Goal: Task Accomplishment & Management: Manage account settings

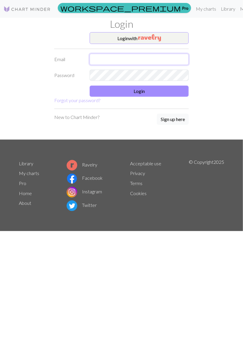
click at [151, 61] on input "text" at bounding box center [139, 59] width 99 height 11
click at [136, 62] on input "text" at bounding box center [139, 59] width 99 height 11
click at [142, 57] on input "text" at bounding box center [139, 59] width 99 height 11
type input "niina.impola@live.com"
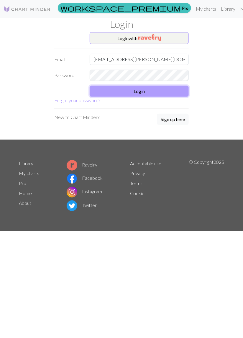
click at [161, 96] on button "Login" at bounding box center [139, 91] width 99 height 11
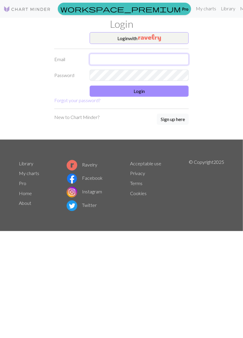
click at [130, 60] on input "text" at bounding box center [139, 59] width 99 height 11
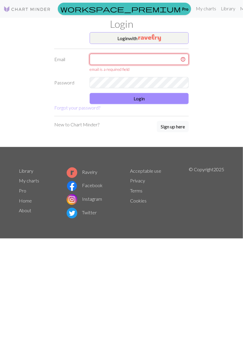
type input "niina.impola@live.com"
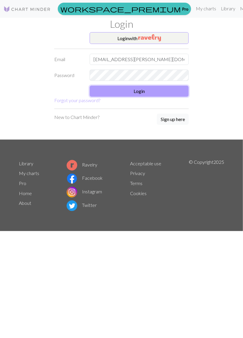
click at [151, 93] on button "Login" at bounding box center [139, 91] width 99 height 11
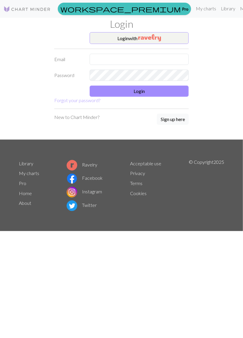
click at [28, 8] on img at bounding box center [27, 9] width 47 height 7
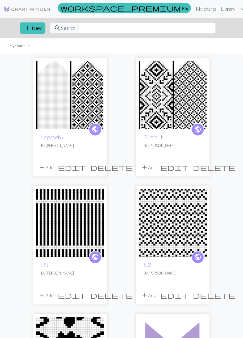
click at [171, 116] on img at bounding box center [173, 95] width 68 height 68
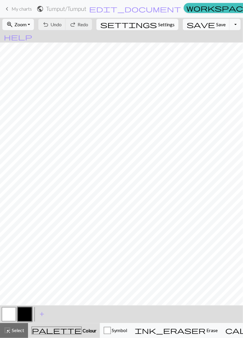
click at [140, 26] on span "settings" at bounding box center [128, 24] width 57 height 8
select select "aran"
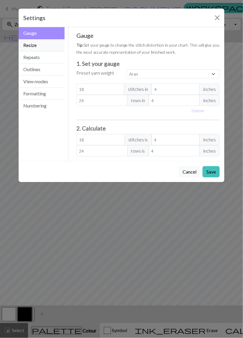
click at [41, 48] on button "Resize" at bounding box center [42, 45] width 46 height 12
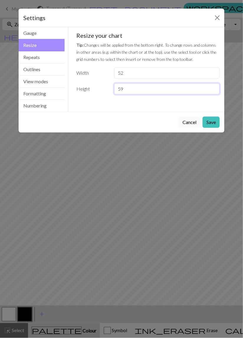
click at [126, 89] on input "59" at bounding box center [167, 88] width 106 height 11
type input "54"
click at [210, 124] on button "Save" at bounding box center [211, 122] width 17 height 11
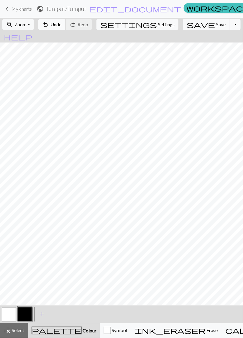
click at [66, 27] on button "undo Undo Undo" at bounding box center [51, 24] width 27 height 11
click at [27, 26] on span "Zoom" at bounding box center [20, 25] width 12 height 6
click at [31, 70] on button "50%" at bounding box center [26, 70] width 47 height 9
click at [6, 315] on button "button" at bounding box center [9, 314] width 14 height 14
click at [25, 317] on button "button" at bounding box center [25, 314] width 14 height 14
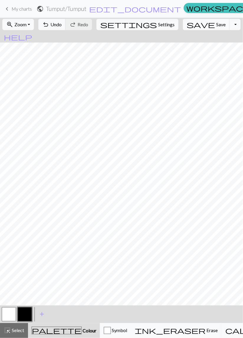
click at [9, 315] on button "button" at bounding box center [9, 314] width 14 height 14
click at [26, 315] on button "button" at bounding box center [25, 314] width 14 height 14
click at [62, 25] on span "Undo" at bounding box center [55, 25] width 11 height 6
click at [9, 312] on button "button" at bounding box center [9, 314] width 14 height 14
click at [27, 314] on button "button" at bounding box center [25, 314] width 14 height 14
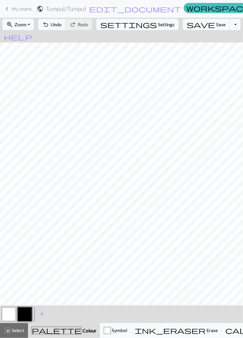
click at [8, 313] on button "button" at bounding box center [9, 314] width 14 height 14
click at [26, 316] on button "button" at bounding box center [25, 314] width 14 height 14
click at [62, 25] on span "Undo" at bounding box center [55, 25] width 11 height 6
click at [66, 27] on button "undo Undo Undo" at bounding box center [51, 24] width 27 height 11
click at [66, 30] on button "undo Undo Undo" at bounding box center [51, 24] width 27 height 11
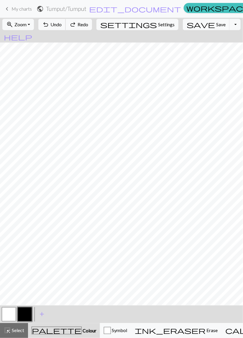
click at [66, 30] on button "undo Undo Undo" at bounding box center [51, 24] width 27 height 11
click at [75, 30] on div "undo Undo Undo redo Redo Redo" at bounding box center [65, 25] width 57 height 14
click at [62, 25] on span "Undo" at bounding box center [55, 25] width 11 height 6
click at [6, 314] on button "button" at bounding box center [9, 314] width 14 height 14
click at [25, 314] on button "button" at bounding box center [25, 314] width 14 height 14
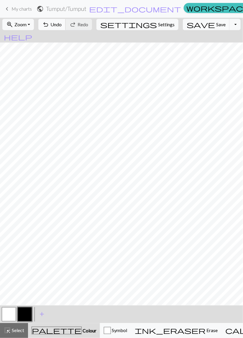
click at [62, 23] on span "Undo" at bounding box center [55, 25] width 11 height 6
click at [158, 24] on span "Settings" at bounding box center [166, 24] width 17 height 7
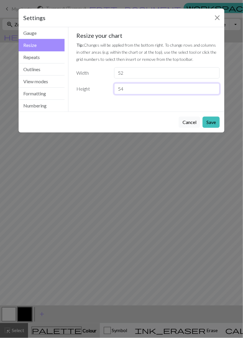
click at [126, 89] on input "54" at bounding box center [167, 88] width 106 height 11
type input "53"
click at [211, 122] on button "Save" at bounding box center [211, 122] width 17 height 11
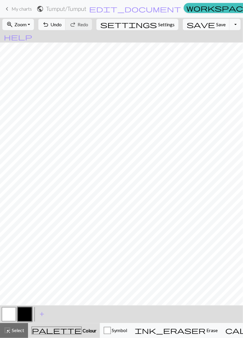
click at [13, 317] on button "button" at bounding box center [9, 314] width 14 height 14
click at [158, 26] on span "Settings" at bounding box center [166, 24] width 17 height 7
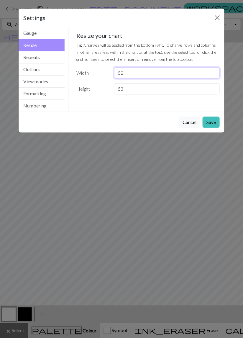
click at [127, 73] on input "52" at bounding box center [167, 72] width 106 height 11
type input "5"
type input "50"
click at [208, 122] on button "Save" at bounding box center [211, 122] width 17 height 11
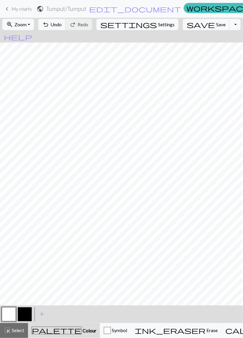
click at [9, 313] on button "button" at bounding box center [9, 314] width 14 height 14
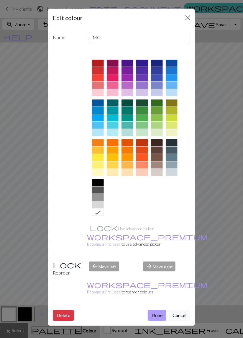
click at [155, 310] on button "Done" at bounding box center [157, 315] width 19 height 11
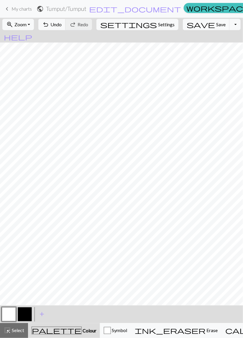
click at [26, 315] on button "button" at bounding box center [25, 314] width 14 height 14
click at [5, 316] on button "button" at bounding box center [9, 314] width 14 height 14
click at [10, 314] on button "button" at bounding box center [9, 314] width 14 height 14
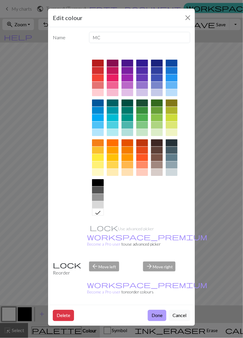
click at [154, 310] on button "Done" at bounding box center [157, 315] width 19 height 11
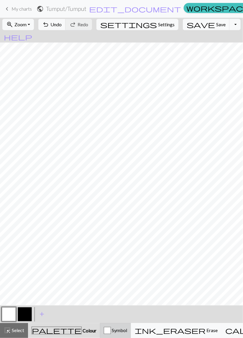
click at [111, 332] on span "Symbol" at bounding box center [119, 331] width 16 height 6
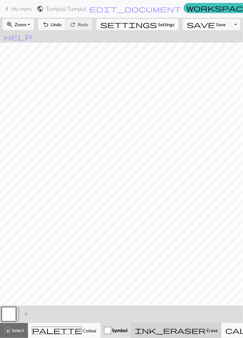
click at [206, 332] on span "Erase" at bounding box center [212, 331] width 12 height 6
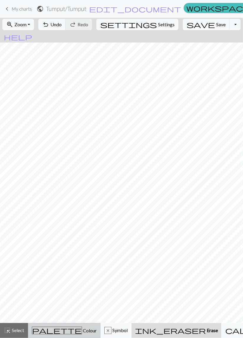
click at [82, 332] on span "Colour" at bounding box center [89, 331] width 15 height 6
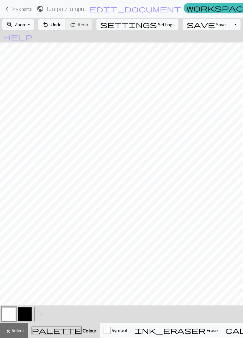
click at [7, 315] on button "button" at bounding box center [9, 314] width 14 height 14
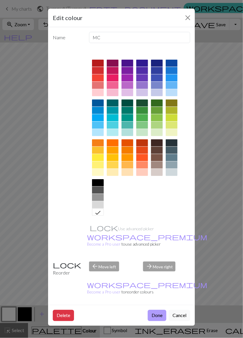
click at [155, 310] on button "Done" at bounding box center [157, 315] width 19 height 11
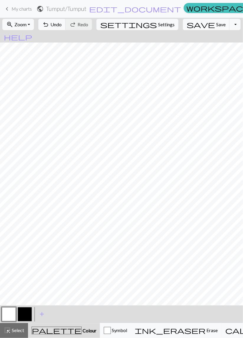
click at [18, 8] on span "My charts" at bounding box center [22, 9] width 20 height 6
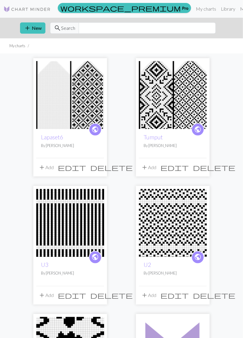
click at [101, 170] on span "delete" at bounding box center [111, 167] width 42 height 8
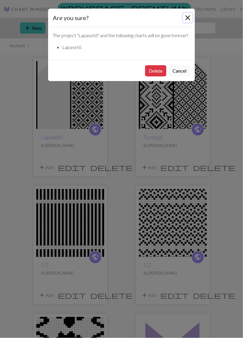
click at [188, 15] on button "Close" at bounding box center [187, 17] width 9 height 9
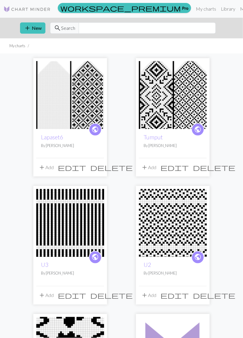
click at [201, 168] on span "delete" at bounding box center [214, 167] width 42 height 8
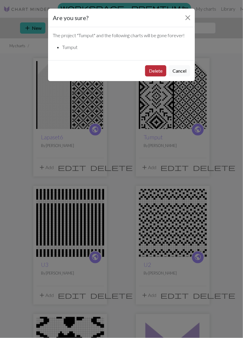
click at [154, 74] on button "Delete" at bounding box center [155, 70] width 21 height 11
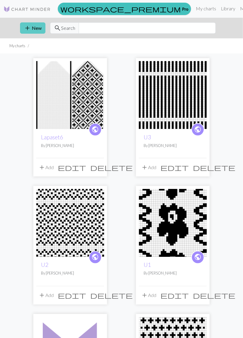
click at [26, 28] on span "add" at bounding box center [27, 28] width 7 height 8
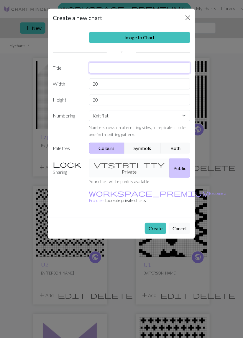
click at [107, 65] on input "text" at bounding box center [140, 67] width 102 height 11
type input "Tumput"
click at [113, 85] on input "20" at bounding box center [140, 83] width 102 height 11
type input "2"
type input "48"
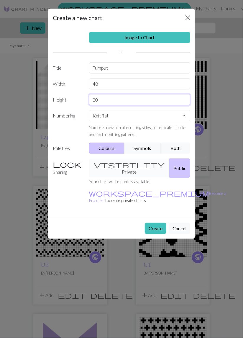
click at [105, 100] on input "20" at bounding box center [140, 99] width 102 height 11
type input "2"
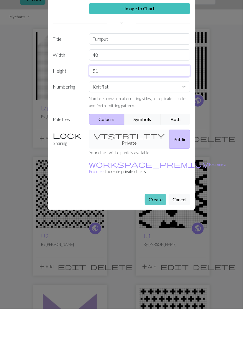
type input "51"
click at [157, 223] on button "Create" at bounding box center [156, 228] width 22 height 11
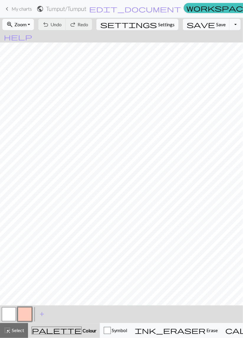
click at [33, 24] on button "zoom_in Zoom Zoom" at bounding box center [18, 24] width 32 height 11
click at [23, 72] on button "50%" at bounding box center [26, 70] width 47 height 9
click at [29, 315] on button "button" at bounding box center [25, 314] width 14 height 14
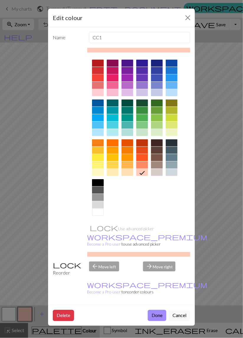
click at [98, 180] on div at bounding box center [98, 182] width 12 height 7
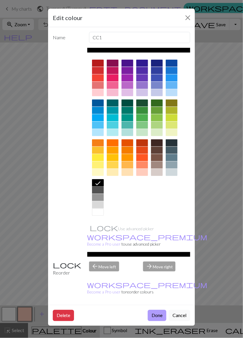
click at [156, 310] on button "Done" at bounding box center [157, 315] width 19 height 11
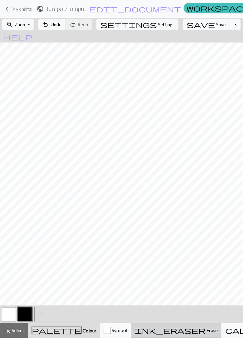
click at [206, 332] on span "Erase" at bounding box center [212, 331] width 12 height 6
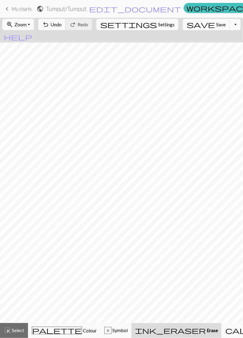
click at [62, 25] on span "Undo" at bounding box center [55, 25] width 11 height 6
click at [62, 24] on span "Undo" at bounding box center [55, 25] width 11 height 6
click at [62, 23] on span "Undo" at bounding box center [55, 25] width 11 height 6
click at [62, 22] on span "Undo" at bounding box center [55, 25] width 11 height 6
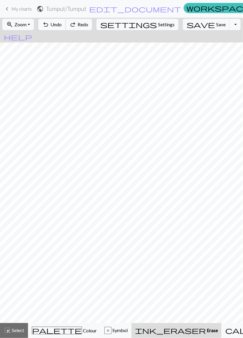
click at [62, 22] on span "Undo" at bounding box center [55, 25] width 11 height 6
click at [66, 21] on button "undo Undo Undo" at bounding box center [51, 24] width 27 height 11
click at [66, 19] on button "undo Undo Undo" at bounding box center [51, 24] width 27 height 11
click at [78, 19] on div "undo Undo Undo redo Redo Redo" at bounding box center [65, 25] width 57 height 14
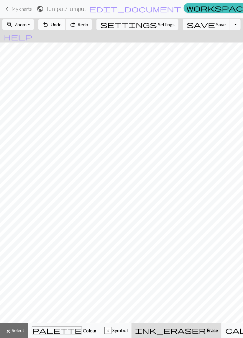
click at [62, 22] on span "Undo" at bounding box center [55, 25] width 11 height 6
click at [62, 23] on span "Undo" at bounding box center [55, 25] width 11 height 6
click at [66, 21] on button "undo Undo Undo" at bounding box center [51, 24] width 27 height 11
click at [66, 20] on button "undo Undo Undo" at bounding box center [51, 24] width 27 height 11
click at [66, 19] on button "undo Undo Undo" at bounding box center [51, 24] width 27 height 11
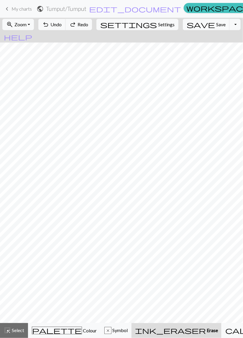
click at [81, 18] on div "undo Undo Undo redo Redo Redo" at bounding box center [65, 25] width 57 height 14
click at [79, 17] on nav "keyboard_arrow_left My charts public Tumput / Tumput edit_document Edit setting…" at bounding box center [121, 9] width 243 height 18
click at [80, 15] on div "keyboard_arrow_left My charts public Tumput / Tumput edit_document Edit setting…" at bounding box center [121, 9] width 243 height 12
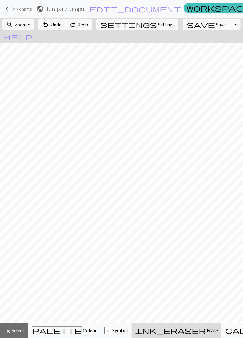
click at [79, 16] on nav "keyboard_arrow_left My charts public Tumput / Tumput edit_document Edit setting…" at bounding box center [121, 9] width 243 height 18
click at [112, 331] on span "Symbol" at bounding box center [120, 331] width 16 height 6
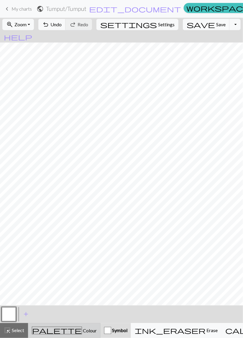
click at [82, 333] on span "Colour" at bounding box center [89, 331] width 15 height 6
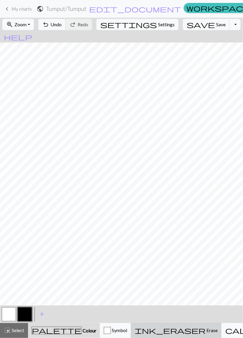
click at [206, 331] on span "Erase" at bounding box center [212, 331] width 12 height 6
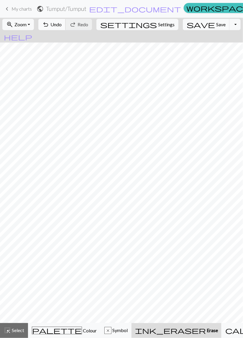
click at [62, 26] on span "Undo" at bounding box center [55, 25] width 11 height 6
click at [66, 21] on button "undo Undo Undo" at bounding box center [51, 24] width 27 height 11
click at [62, 25] on span "Undo" at bounding box center [55, 25] width 11 height 6
click at [62, 27] on span "Undo" at bounding box center [55, 25] width 11 height 6
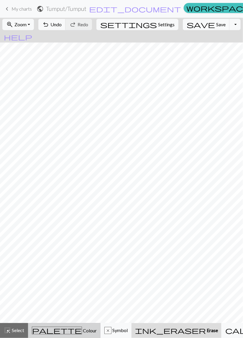
click at [82, 330] on span "Colour" at bounding box center [89, 331] width 15 height 6
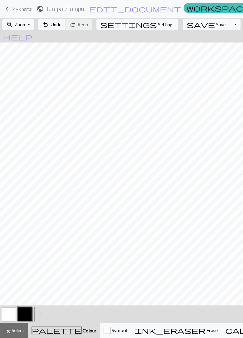
click at [25, 314] on button "button" at bounding box center [25, 314] width 14 height 14
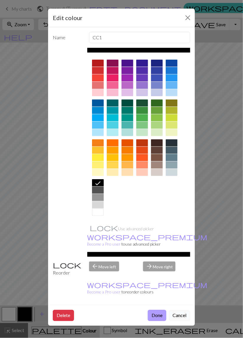
click at [158, 310] on button "Done" at bounding box center [157, 315] width 19 height 11
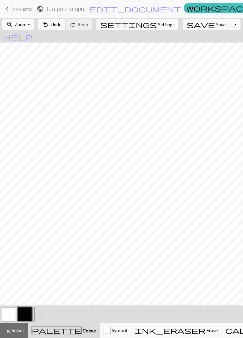
click at [62, 23] on span "Undo" at bounding box center [55, 25] width 11 height 6
click at [62, 22] on span "Undo" at bounding box center [55, 25] width 11 height 6
click at [6, 314] on button "button" at bounding box center [9, 314] width 14 height 14
click at [26, 315] on button "button" at bounding box center [25, 314] width 14 height 14
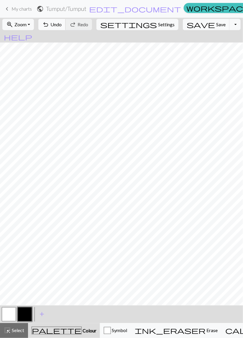
click at [62, 25] on span "Undo" at bounding box center [55, 25] width 11 height 6
click at [62, 24] on span "Undo" at bounding box center [55, 25] width 11 height 6
click at [62, 25] on span "Undo" at bounding box center [55, 25] width 11 height 6
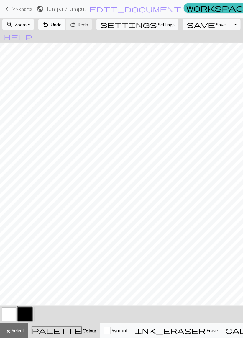
click at [62, 25] on span "Undo" at bounding box center [55, 25] width 11 height 6
click at [8, 314] on button "button" at bounding box center [9, 314] width 14 height 14
click at [62, 22] on span "Undo" at bounding box center [55, 25] width 11 height 6
click at [62, 23] on span "Undo" at bounding box center [55, 25] width 11 height 6
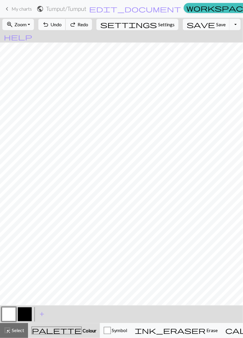
click at [62, 23] on span "Undo" at bounding box center [55, 25] width 11 height 6
click at [62, 24] on span "Undo" at bounding box center [55, 25] width 11 height 6
click at [62, 23] on span "Undo" at bounding box center [55, 25] width 11 height 6
click at [62, 24] on span "Undo" at bounding box center [55, 25] width 11 height 6
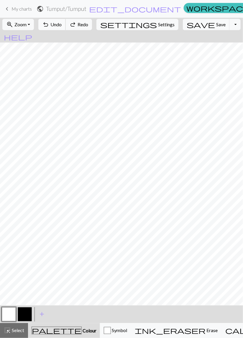
click at [62, 24] on span "Undo" at bounding box center [55, 25] width 11 height 6
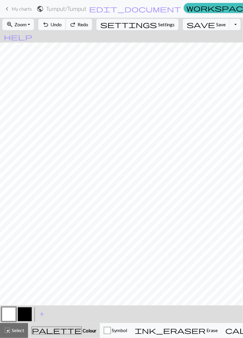
click at [62, 23] on span "Undo" at bounding box center [55, 25] width 11 height 6
click at [62, 24] on span "Undo" at bounding box center [55, 25] width 11 height 6
click at [62, 22] on span "Undo" at bounding box center [55, 25] width 11 height 6
click at [62, 24] on span "Undo" at bounding box center [55, 25] width 11 height 6
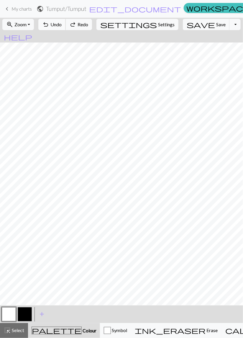
click at [62, 24] on span "Undo" at bounding box center [55, 25] width 11 height 6
click at [62, 23] on span "Undo" at bounding box center [55, 25] width 11 height 6
click at [62, 24] on span "Undo" at bounding box center [55, 25] width 11 height 6
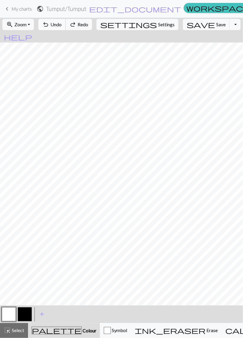
click at [62, 24] on span "Undo" at bounding box center [55, 25] width 11 height 6
click at [62, 23] on span "Undo" at bounding box center [55, 25] width 11 height 6
click at [62, 24] on span "Undo" at bounding box center [55, 25] width 11 height 6
click at [62, 23] on span "Undo" at bounding box center [55, 25] width 11 height 6
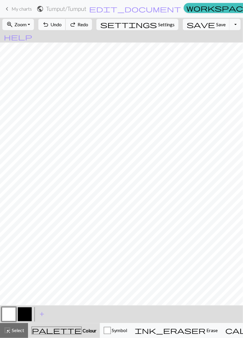
click at [62, 22] on span "Undo" at bounding box center [55, 25] width 11 height 6
click at [62, 23] on span "Undo" at bounding box center [55, 25] width 11 height 6
click at [62, 22] on span "Undo" at bounding box center [55, 25] width 11 height 6
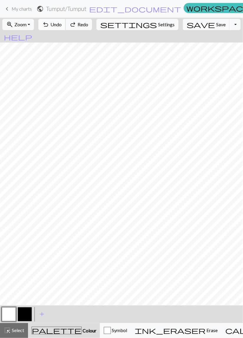
click at [62, 23] on span "Undo" at bounding box center [55, 25] width 11 height 6
click at [62, 22] on span "Undo" at bounding box center [55, 25] width 11 height 6
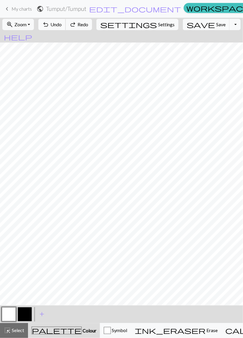
click at [62, 23] on span "Undo" at bounding box center [55, 25] width 11 height 6
click at [62, 24] on span "Undo" at bounding box center [55, 25] width 11 height 6
click at [62, 23] on span "Undo" at bounding box center [55, 25] width 11 height 6
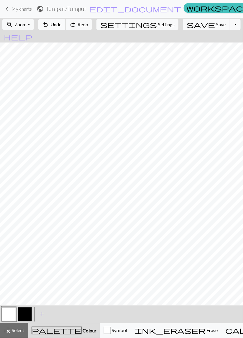
click at [62, 24] on span "Undo" at bounding box center [55, 25] width 11 height 6
click at [62, 23] on span "Undo" at bounding box center [55, 25] width 11 height 6
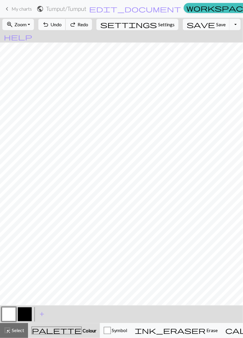
click at [62, 25] on span "Undo" at bounding box center [55, 25] width 11 height 6
click at [75, 25] on div "undo Undo Undo redo Redo Redo" at bounding box center [65, 25] width 57 height 14
click at [74, 25] on div "undo Undo Undo redo Redo Redo" at bounding box center [65, 25] width 57 height 14
click at [73, 24] on div "undo Undo Undo redo Redo Redo" at bounding box center [65, 25] width 57 height 14
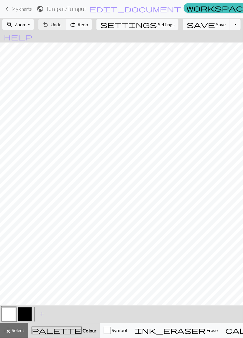
click at [71, 23] on div "undo Undo Undo redo Redo Redo" at bounding box center [65, 25] width 57 height 14
click at [9, 316] on button "button" at bounding box center [9, 314] width 14 height 14
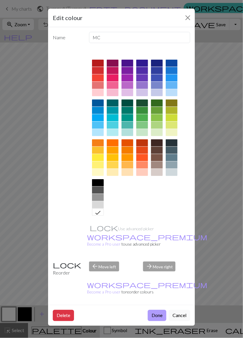
click at [159, 310] on button "Done" at bounding box center [157, 315] width 19 height 11
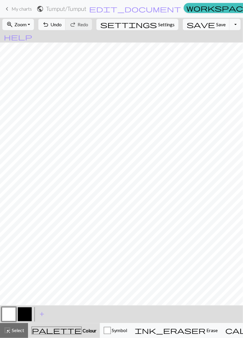
click at [23, 317] on button "button" at bounding box center [25, 314] width 14 height 14
click at [62, 24] on span "Undo" at bounding box center [55, 25] width 11 height 6
click at [62, 22] on span "Undo" at bounding box center [55, 25] width 11 height 6
click at [62, 23] on span "Undo" at bounding box center [55, 25] width 11 height 6
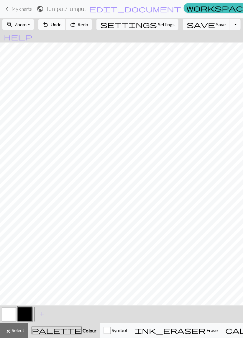
click at [62, 23] on span "Undo" at bounding box center [55, 25] width 11 height 6
click at [8, 315] on button "button" at bounding box center [9, 314] width 14 height 14
click at [22, 315] on button "button" at bounding box center [25, 314] width 14 height 14
click at [62, 23] on span "Undo" at bounding box center [55, 25] width 11 height 6
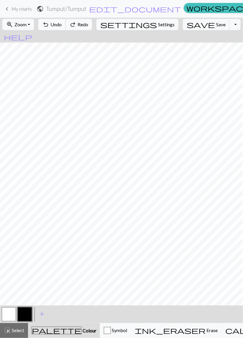
click at [62, 23] on span "Undo" at bounding box center [55, 25] width 11 height 6
click at [66, 19] on button "undo Undo Undo" at bounding box center [51, 24] width 27 height 11
click at [62, 23] on span "Undo" at bounding box center [55, 25] width 11 height 6
click at [62, 25] on span "Undo" at bounding box center [55, 25] width 11 height 6
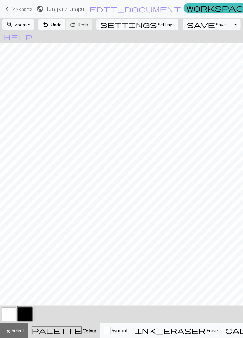
click at [62, 24] on span "Undo" at bounding box center [55, 25] width 11 height 6
click at [62, 22] on span "Undo" at bounding box center [55, 25] width 11 height 6
click at [62, 24] on span "Undo" at bounding box center [55, 25] width 11 height 6
click at [62, 25] on span "Undo" at bounding box center [55, 25] width 11 height 6
click at [62, 26] on span "Undo" at bounding box center [55, 25] width 11 height 6
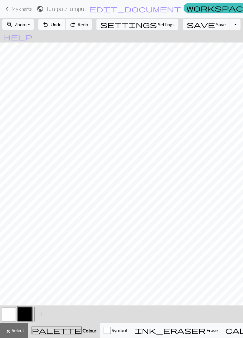
click at [62, 26] on span "Undo" at bounding box center [55, 25] width 11 height 6
click at [62, 27] on span "Undo" at bounding box center [55, 25] width 11 height 6
click at [62, 24] on span "Undo" at bounding box center [55, 25] width 11 height 6
click at [66, 25] on button "undo Undo Undo" at bounding box center [51, 24] width 27 height 11
click at [62, 22] on span "Undo" at bounding box center [55, 25] width 11 height 6
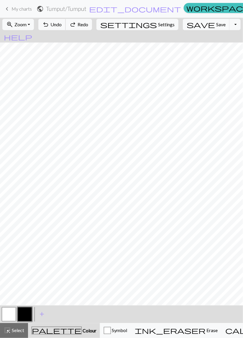
click at [66, 20] on button "undo Undo Undo" at bounding box center [51, 24] width 27 height 11
click at [66, 27] on button "undo Undo Undo" at bounding box center [51, 24] width 27 height 11
click at [62, 25] on span "Undo" at bounding box center [55, 25] width 11 height 6
click at [225, 313] on div "< > add Add a colour" at bounding box center [121, 314] width 243 height 18
click at [62, 25] on span "Undo" at bounding box center [55, 25] width 11 height 6
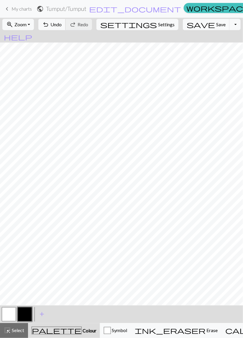
click at [62, 27] on span "Undo" at bounding box center [55, 25] width 11 height 6
click at [62, 24] on span "Undo" at bounding box center [55, 25] width 11 height 6
click at [62, 27] on span "Undo" at bounding box center [55, 25] width 11 height 6
click at [66, 27] on button "undo Undo Undo" at bounding box center [51, 24] width 27 height 11
click at [62, 27] on span "Undo" at bounding box center [55, 25] width 11 height 6
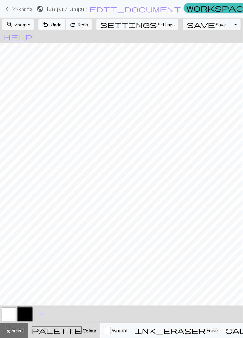
click at [66, 27] on button "undo Undo Undo" at bounding box center [51, 24] width 27 height 11
click at [66, 29] on button "undo Undo Undo" at bounding box center [51, 24] width 27 height 11
click at [66, 27] on button "undo Undo Undo" at bounding box center [51, 24] width 27 height 11
click at [66, 28] on button "undo Undo Undo" at bounding box center [51, 24] width 27 height 11
click at [66, 27] on button "undo Undo Undo" at bounding box center [51, 24] width 27 height 11
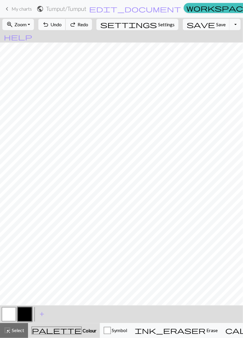
click at [66, 27] on button "undo Undo Undo" at bounding box center [51, 24] width 27 height 11
click at [62, 26] on span "Undo" at bounding box center [55, 25] width 11 height 6
click at [62, 24] on span "Undo" at bounding box center [55, 25] width 11 height 6
click at [62, 22] on span "Undo" at bounding box center [55, 25] width 11 height 6
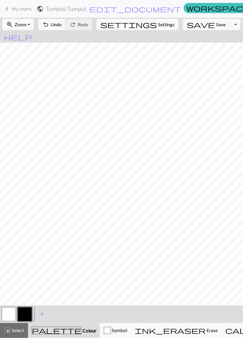
click at [62, 26] on span "Undo" at bounding box center [55, 25] width 11 height 6
click at [49, 24] on span "undo" at bounding box center [45, 24] width 7 height 8
click at [49, 26] on span "undo" at bounding box center [45, 24] width 7 height 8
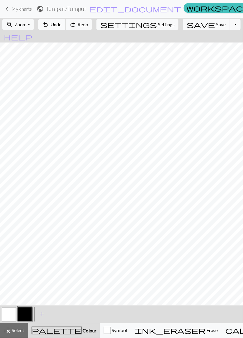
click at [49, 26] on span "undo" at bounding box center [45, 24] width 7 height 8
click at [49, 24] on span "undo" at bounding box center [45, 24] width 7 height 8
click at [49, 23] on span "undo" at bounding box center [45, 24] width 7 height 8
click at [49, 22] on span "undo" at bounding box center [45, 24] width 7 height 8
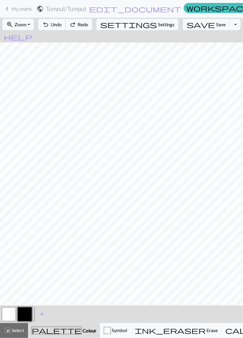
click at [49, 23] on span "undo" at bounding box center [45, 24] width 7 height 8
click at [49, 22] on span "undo" at bounding box center [45, 24] width 7 height 8
click at [49, 24] on span "undo" at bounding box center [45, 24] width 7 height 8
click at [62, 22] on span "Undo" at bounding box center [55, 25] width 11 height 6
click at [66, 21] on button "undo Undo Undo" at bounding box center [51, 24] width 27 height 11
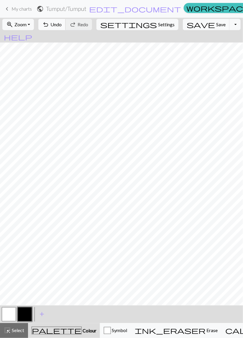
click at [62, 25] on span "Undo" at bounding box center [55, 25] width 11 height 6
click at [66, 28] on button "undo Undo Undo" at bounding box center [51, 24] width 27 height 11
click at [62, 22] on span "Undo" at bounding box center [55, 25] width 11 height 6
click at [62, 24] on span "Undo" at bounding box center [55, 25] width 11 height 6
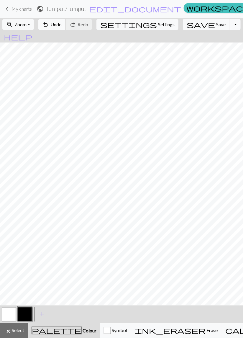
click at [62, 24] on span "Undo" at bounding box center [55, 25] width 11 height 6
click at [62, 23] on span "Undo" at bounding box center [55, 25] width 11 height 6
click at [62, 25] on span "Undo" at bounding box center [55, 25] width 11 height 6
click at [62, 22] on span "Undo" at bounding box center [55, 25] width 11 height 6
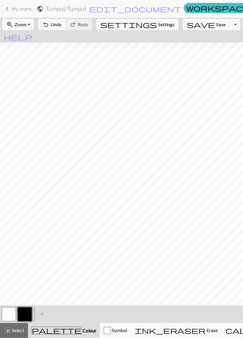
click at [62, 24] on span "Undo" at bounding box center [55, 25] width 11 height 6
click at [62, 22] on span "Undo" at bounding box center [55, 25] width 11 height 6
click at [62, 23] on span "Undo" at bounding box center [55, 25] width 11 height 6
click at [62, 24] on span "Undo" at bounding box center [55, 25] width 11 height 6
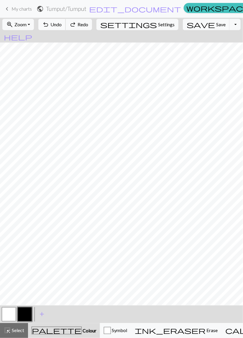
click at [62, 26] on span "Undo" at bounding box center [55, 25] width 11 height 6
click at [62, 25] on span "Undo" at bounding box center [55, 25] width 11 height 6
click at [62, 26] on span "Undo" at bounding box center [55, 25] width 11 height 6
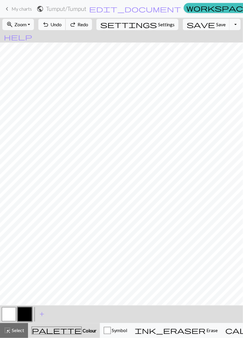
click at [62, 27] on span "Undo" at bounding box center [55, 25] width 11 height 6
click at [62, 24] on span "Undo" at bounding box center [55, 25] width 11 height 6
click at [62, 25] on span "Undo" at bounding box center [55, 25] width 11 height 6
click at [62, 24] on span "Undo" at bounding box center [55, 25] width 11 height 6
click at [62, 25] on span "Undo" at bounding box center [55, 25] width 11 height 6
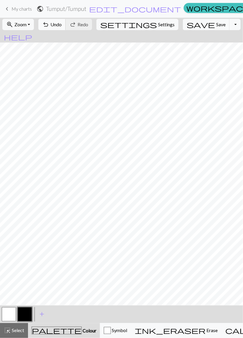
click at [62, 24] on span "Undo" at bounding box center [55, 25] width 11 height 6
click at [216, 26] on span "Save" at bounding box center [220, 25] width 9 height 6
click at [193, 24] on span "save" at bounding box center [201, 24] width 28 height 8
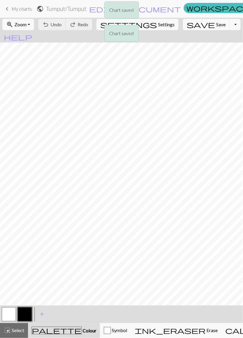
click at [216, 26] on div "Chart saved Chart saved" at bounding box center [121, 23] width 243 height 47
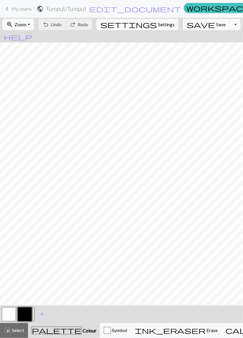
click at [230, 24] on button "Toggle Dropdown" at bounding box center [235, 24] width 11 height 11
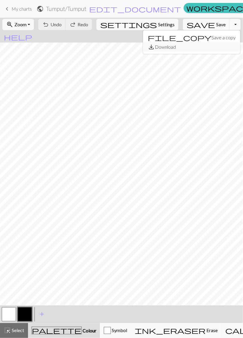
click at [200, 50] on button "save_alt Download" at bounding box center [191, 46] width 97 height 9
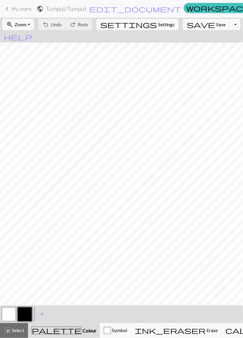
click at [230, 25] on button "Toggle Dropdown" at bounding box center [235, 24] width 11 height 11
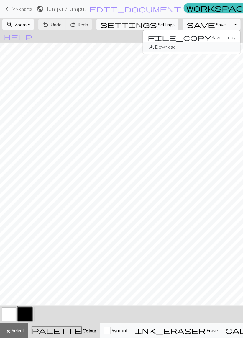
click at [197, 49] on button "save_alt Download" at bounding box center [191, 46] width 97 height 9
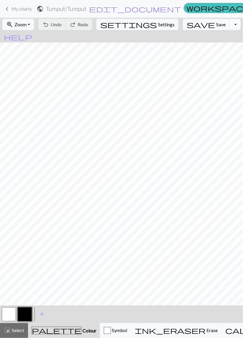
click at [230, 25] on button "Toggle Dropdown" at bounding box center [235, 24] width 11 height 11
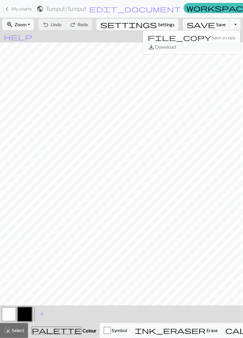
click at [194, 50] on button "save_alt Download" at bounding box center [191, 46] width 97 height 9
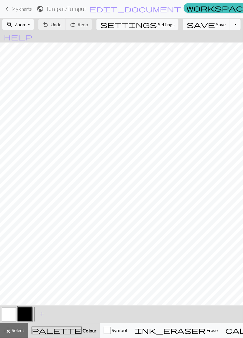
click at [230, 23] on button "Toggle Dropdown" at bounding box center [235, 24] width 11 height 11
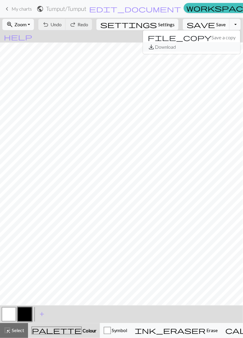
click at [197, 45] on button "save_alt Download" at bounding box center [191, 46] width 97 height 9
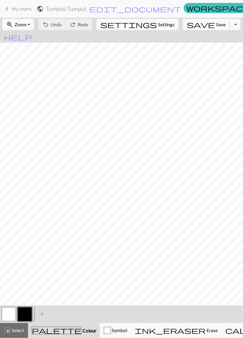
click at [192, 23] on span "save" at bounding box center [201, 24] width 28 height 8
click at [230, 27] on button "Toggle Dropdown" at bounding box center [235, 24] width 11 height 11
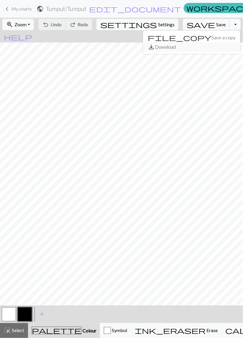
click at [192, 47] on button "save_alt Download" at bounding box center [191, 46] width 97 height 9
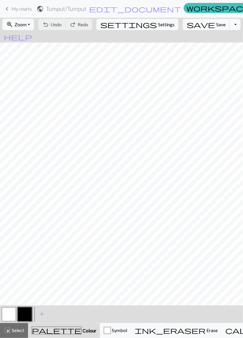
click at [22, 6] on span "My charts" at bounding box center [22, 9] width 20 height 6
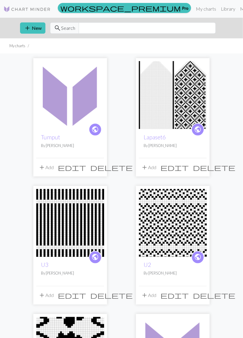
click at [68, 109] on img at bounding box center [70, 95] width 68 height 68
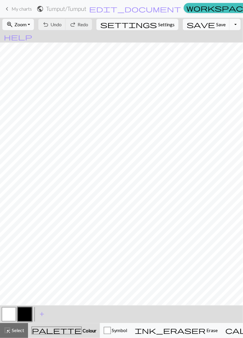
click at [230, 25] on button "Toggle Dropdown" at bounding box center [235, 24] width 11 height 11
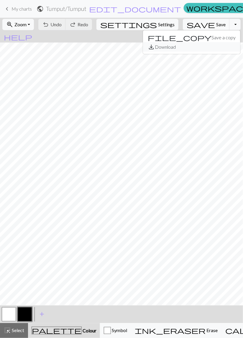
click at [196, 47] on button "save_alt Download" at bounding box center [191, 46] width 97 height 9
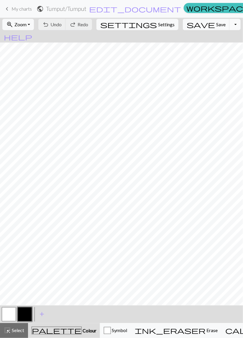
click at [230, 25] on button "Toggle Dropdown" at bounding box center [235, 24] width 11 height 11
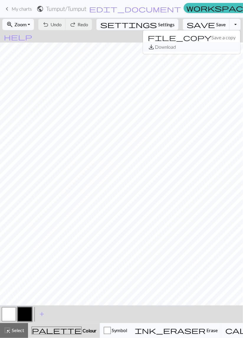
click at [196, 47] on button "save_alt Download" at bounding box center [191, 46] width 97 height 9
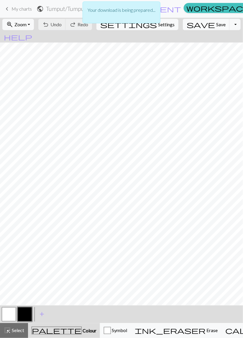
click at [132, 12] on p "Your download is being prepared..." at bounding box center [122, 9] width 68 height 7
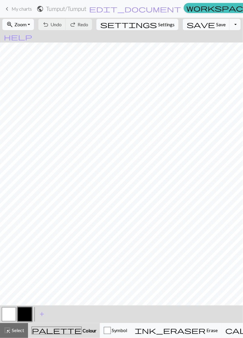
click at [27, 26] on span "Zoom" at bounding box center [20, 25] width 12 height 6
click at [23, 70] on button "50%" at bounding box center [26, 70] width 47 height 9
click at [9, 317] on button "button" at bounding box center [9, 314] width 14 height 14
click at [25, 315] on button "button" at bounding box center [25, 314] width 14 height 14
click at [62, 24] on span "Undo" at bounding box center [55, 25] width 11 height 6
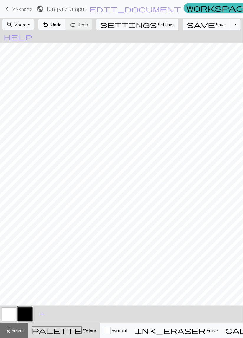
click at [7, 313] on button "button" at bounding box center [9, 314] width 14 height 14
click at [28, 313] on button "button" at bounding box center [25, 314] width 14 height 14
click at [230, 25] on button "Toggle Dropdown" at bounding box center [235, 24] width 11 height 11
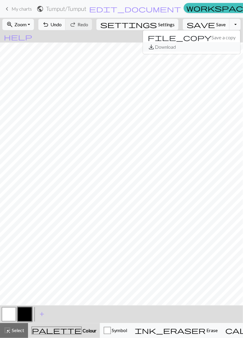
click at [196, 48] on button "save_alt Download" at bounding box center [191, 46] width 97 height 9
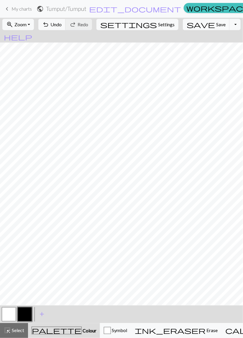
click at [10, 313] on button "button" at bounding box center [9, 314] width 14 height 14
click at [216, 25] on span "Save" at bounding box center [220, 25] width 9 height 6
click at [230, 24] on button "Toggle Dropdown" at bounding box center [235, 24] width 11 height 11
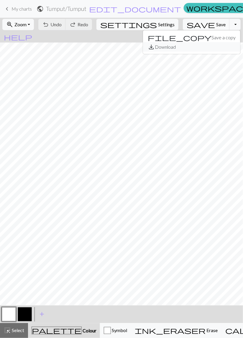
click at [192, 46] on button "save_alt Download" at bounding box center [191, 46] width 97 height 9
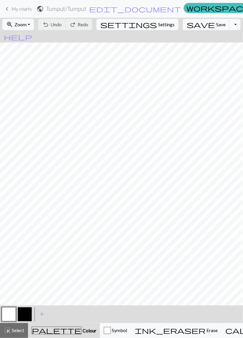
click at [18, 8] on span "My charts" at bounding box center [22, 9] width 20 height 6
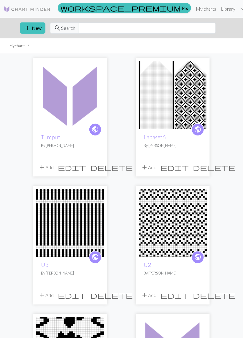
click at [160, 140] on h2 "Lapaset6" at bounding box center [173, 137] width 58 height 7
click at [176, 88] on img at bounding box center [173, 95] width 68 height 68
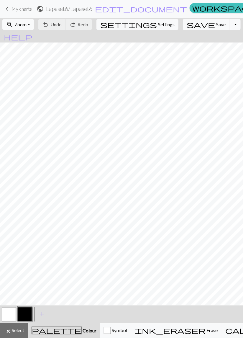
click at [27, 24] on span "Zoom" at bounding box center [20, 25] width 12 height 6
click at [29, 71] on button "50%" at bounding box center [26, 70] width 47 height 9
click at [62, 26] on span "Undo" at bounding box center [55, 25] width 11 height 6
click at [62, 25] on span "Undo" at bounding box center [55, 25] width 11 height 6
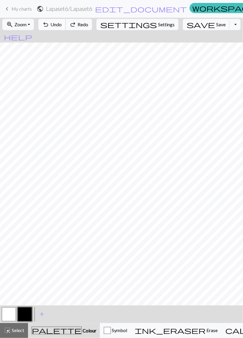
click at [62, 25] on span "Undo" at bounding box center [55, 25] width 11 height 6
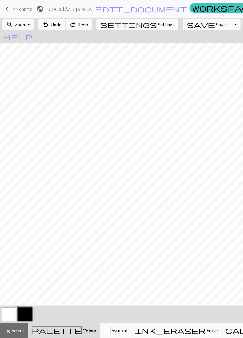
click at [62, 25] on span "Undo" at bounding box center [55, 25] width 11 height 6
click at [76, 25] on div "undo Undo Undo redo Redo Redo" at bounding box center [65, 25] width 57 height 14
click at [19, 9] on span "My charts" at bounding box center [22, 9] width 20 height 6
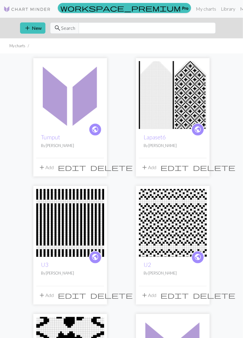
click at [42, 167] on span "add" at bounding box center [41, 167] width 7 height 8
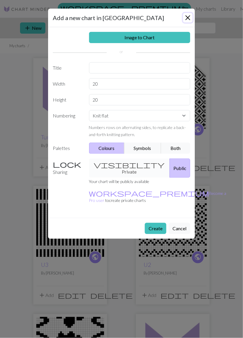
click at [187, 16] on button "Close" at bounding box center [187, 17] width 9 height 9
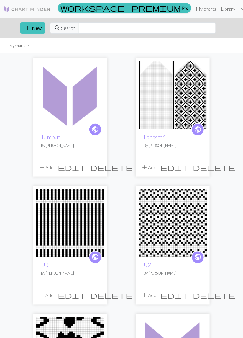
click at [66, 109] on img at bounding box center [70, 95] width 68 height 68
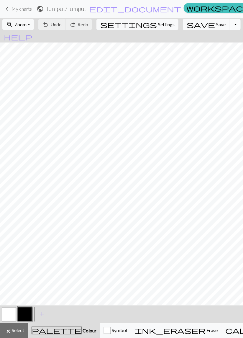
click at [230, 24] on button "Toggle Dropdown" at bounding box center [235, 24] width 11 height 11
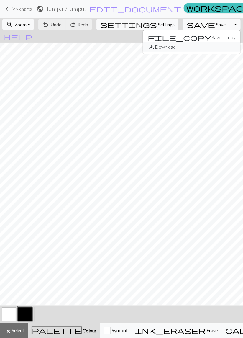
click at [193, 47] on button "save_alt Download" at bounding box center [191, 46] width 97 height 9
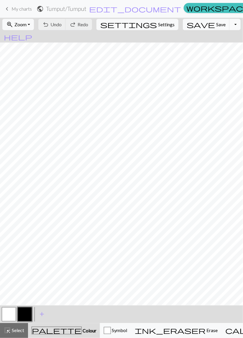
click at [230, 28] on button "Toggle Dropdown" at bounding box center [235, 24] width 11 height 11
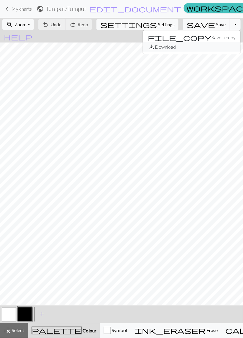
click at [194, 50] on button "save_alt Download" at bounding box center [191, 46] width 97 height 9
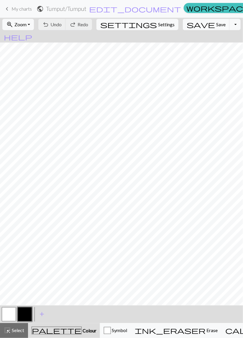
click at [20, 11] on span "My charts" at bounding box center [22, 9] width 20 height 6
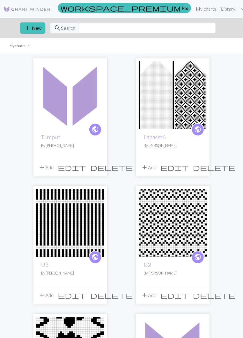
click at [71, 122] on img at bounding box center [70, 95] width 68 height 68
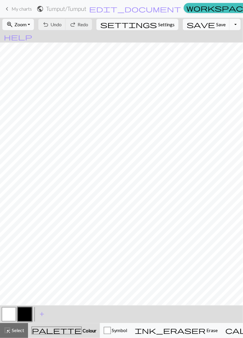
click at [230, 27] on button "Toggle Dropdown" at bounding box center [235, 24] width 11 height 11
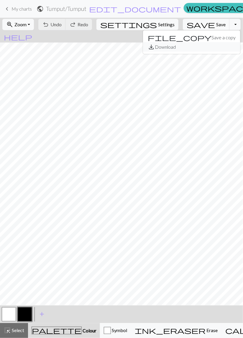
click at [201, 48] on button "save_alt Download" at bounding box center [191, 46] width 97 height 9
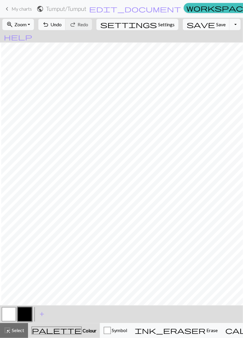
scroll to position [0, 1]
click at [66, 22] on button "undo Undo Undo" at bounding box center [51, 24] width 27 height 11
click at [230, 26] on button "Toggle Dropdown" at bounding box center [235, 24] width 11 height 11
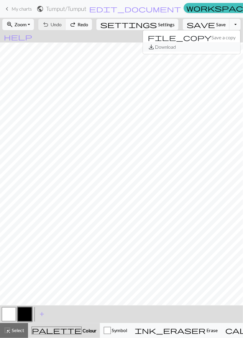
click at [194, 47] on button "save_alt Download" at bounding box center [191, 46] width 97 height 9
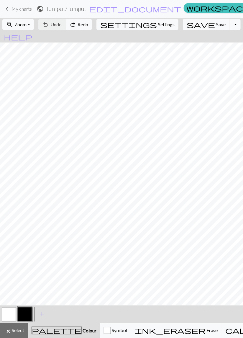
click at [27, 22] on span "Zoom" at bounding box center [20, 25] width 12 height 6
click at [26, 72] on button "50%" at bounding box center [26, 70] width 47 height 9
click at [216, 24] on span "Save" at bounding box center [220, 25] width 9 height 6
click at [230, 25] on button "Toggle Dropdown" at bounding box center [235, 24] width 11 height 11
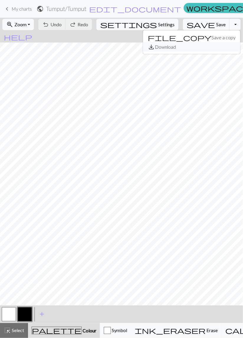
click at [192, 49] on button "save_alt Download" at bounding box center [191, 46] width 97 height 9
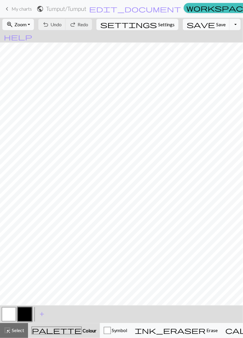
click at [4, 317] on button "button" at bounding box center [9, 314] width 14 height 14
click at [26, 313] on button "button" at bounding box center [25, 314] width 14 height 14
click at [62, 24] on span "Undo" at bounding box center [55, 25] width 11 height 6
click at [62, 25] on span "Undo" at bounding box center [55, 25] width 11 height 6
click at [62, 24] on span "Undo" at bounding box center [55, 25] width 11 height 6
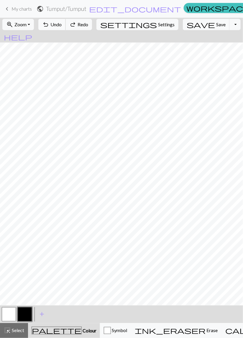
click at [62, 23] on span "Undo" at bounding box center [55, 25] width 11 height 6
click at [62, 22] on span "Undo" at bounding box center [55, 25] width 11 height 6
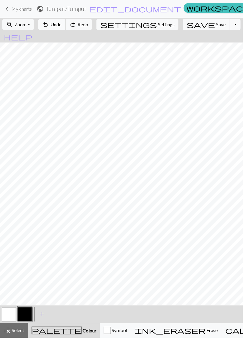
click at [62, 23] on span "Undo" at bounding box center [55, 25] width 11 height 6
click at [62, 22] on span "Undo" at bounding box center [55, 25] width 11 height 6
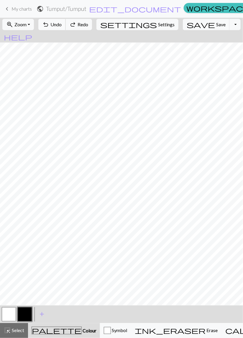
click at [66, 21] on button "undo Undo Undo" at bounding box center [51, 24] width 27 height 11
click at [62, 22] on span "Undo" at bounding box center [55, 25] width 11 height 6
click at [66, 21] on button "undo Undo Undo" at bounding box center [51, 24] width 27 height 11
click at [66, 20] on button "undo Undo Undo" at bounding box center [51, 24] width 27 height 11
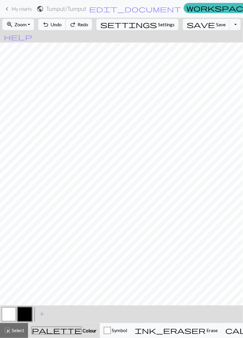
click at [66, 19] on button "undo Undo Undo" at bounding box center [51, 24] width 27 height 11
click at [66, 20] on button "undo Undo Undo" at bounding box center [51, 24] width 27 height 11
click at [62, 23] on span "Undo" at bounding box center [55, 25] width 11 height 6
click at [62, 22] on span "Undo" at bounding box center [55, 25] width 11 height 6
click at [66, 22] on button "undo Undo Undo" at bounding box center [51, 24] width 27 height 11
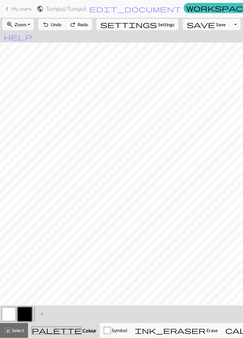
click at [66, 20] on button "undo Undo Undo" at bounding box center [51, 24] width 27 height 11
click at [87, 20] on button "redo Redo Redo" at bounding box center [79, 24] width 27 height 11
click at [87, 19] on button "redo Redo Redo" at bounding box center [79, 24] width 27 height 11
click at [84, 19] on div "undo Undo Undo redo Redo Redo" at bounding box center [65, 25] width 57 height 14
click at [84, 17] on nav "keyboard_arrow_left My charts public Tumput / Tumput edit_document Edit setting…" at bounding box center [121, 9] width 243 height 18
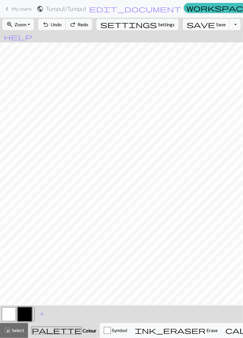
click at [62, 22] on span "Undo" at bounding box center [55, 25] width 11 height 6
click at [62, 23] on span "Undo" at bounding box center [55, 25] width 11 height 6
click at [62, 22] on span "Undo" at bounding box center [55, 25] width 11 height 6
click at [66, 21] on button "undo Undo Undo" at bounding box center [51, 24] width 27 height 11
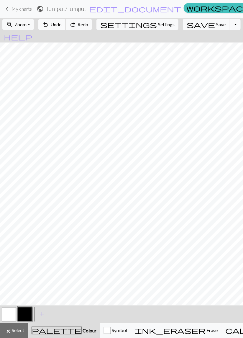
click at [62, 22] on span "Undo" at bounding box center [55, 25] width 11 height 6
click at [66, 21] on button "undo Undo Undo" at bounding box center [51, 24] width 27 height 11
click at [62, 27] on span "Undo" at bounding box center [55, 25] width 11 height 6
click at [8, 314] on button "button" at bounding box center [9, 314] width 14 height 14
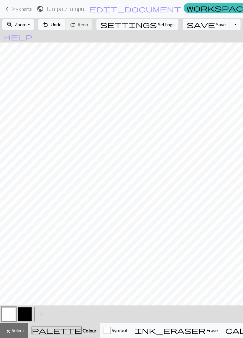
click at [28, 313] on button "button" at bounding box center [25, 314] width 14 height 14
click at [10, 312] on button "button" at bounding box center [9, 314] width 14 height 14
click at [24, 313] on button "button" at bounding box center [25, 314] width 14 height 14
click at [10, 313] on button "button" at bounding box center [9, 314] width 14 height 14
click at [25, 316] on button "button" at bounding box center [25, 314] width 14 height 14
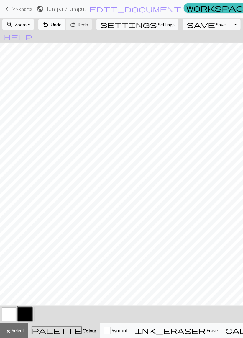
click at [62, 26] on span "Undo" at bounding box center [55, 25] width 11 height 6
click at [62, 23] on span "Undo" at bounding box center [55, 25] width 11 height 6
click at [62, 24] on span "Undo" at bounding box center [55, 25] width 11 height 6
click at [6, 316] on button "button" at bounding box center [9, 314] width 14 height 14
click at [27, 313] on button "button" at bounding box center [25, 314] width 14 height 14
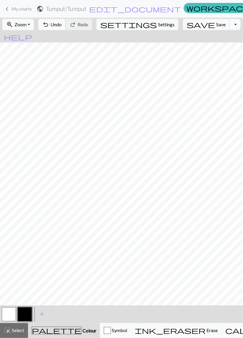
click at [62, 24] on span "Undo" at bounding box center [55, 25] width 11 height 6
click at [66, 28] on button "undo Undo Undo" at bounding box center [51, 24] width 27 height 11
click at [62, 24] on span "Undo" at bounding box center [55, 25] width 11 height 6
click at [62, 23] on span "Undo" at bounding box center [55, 25] width 11 height 6
click at [62, 26] on span "Undo" at bounding box center [55, 25] width 11 height 6
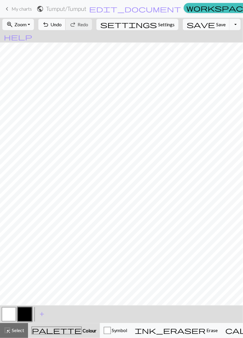
click at [62, 26] on span "Undo" at bounding box center [55, 25] width 11 height 6
click at [62, 23] on span "Undo" at bounding box center [55, 25] width 11 height 6
click at [66, 26] on button "undo Undo Undo" at bounding box center [51, 24] width 27 height 11
click at [216, 24] on span "Save" at bounding box center [220, 25] width 9 height 6
click at [230, 23] on button "Toggle Dropdown" at bounding box center [235, 24] width 11 height 11
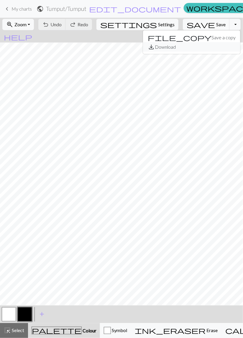
click at [194, 47] on button "save_alt Download" at bounding box center [191, 46] width 97 height 9
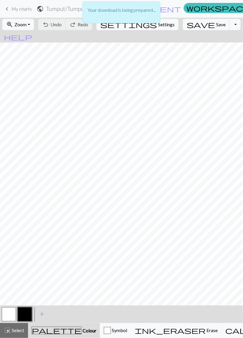
click at [136, 6] on p "Your download is being prepared..." at bounding box center [122, 9] width 68 height 7
click at [144, 8] on p "Your download is being prepared..." at bounding box center [122, 9] width 68 height 7
click at [142, 12] on p "Your download is being prepared..." at bounding box center [122, 9] width 68 height 7
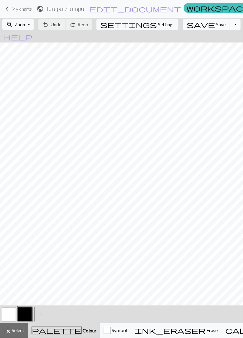
click at [230, 24] on button "Toggle Dropdown" at bounding box center [235, 24] width 11 height 11
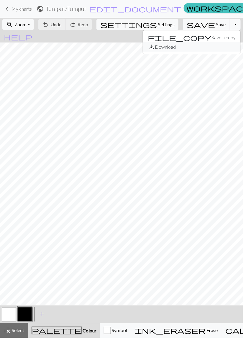
click at [194, 48] on button "save_alt Download" at bounding box center [191, 46] width 97 height 9
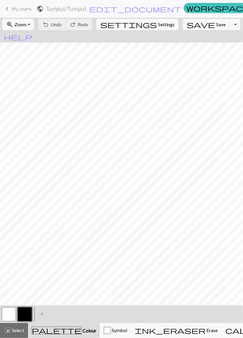
click at [18, 7] on span "My charts" at bounding box center [22, 9] width 20 height 6
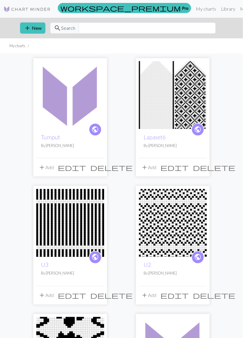
click at [171, 105] on img at bounding box center [173, 95] width 68 height 68
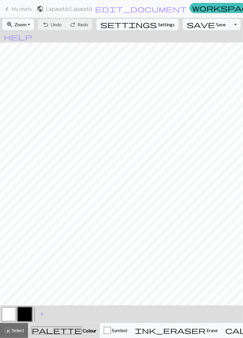
click at [14, 8] on span "My charts" at bounding box center [22, 9] width 20 height 6
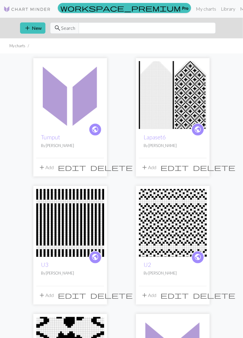
click at [61, 120] on img at bounding box center [70, 95] width 68 height 68
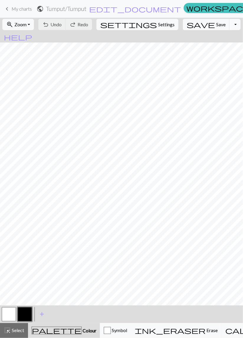
click at [230, 22] on button "Toggle Dropdown" at bounding box center [235, 24] width 11 height 11
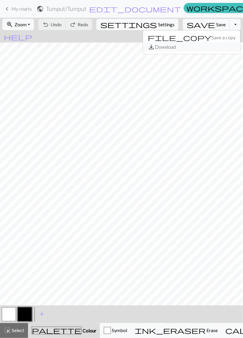
click at [194, 45] on button "save_alt Download" at bounding box center [191, 46] width 97 height 9
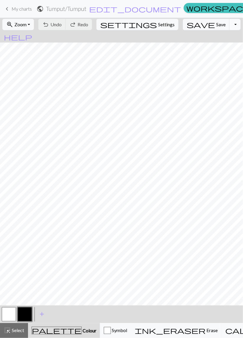
click at [230, 28] on button "Toggle Dropdown" at bounding box center [235, 24] width 11 height 11
click at [230, 27] on button "Toggle Dropdown" at bounding box center [235, 24] width 11 height 11
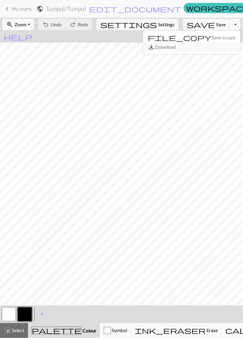
click at [193, 49] on button "save_alt Download" at bounding box center [191, 46] width 97 height 9
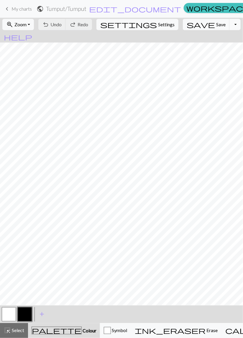
click at [230, 21] on button "Toggle Dropdown" at bounding box center [235, 24] width 11 height 11
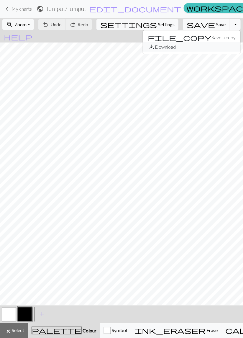
click at [196, 47] on button "save_alt Download" at bounding box center [191, 46] width 97 height 9
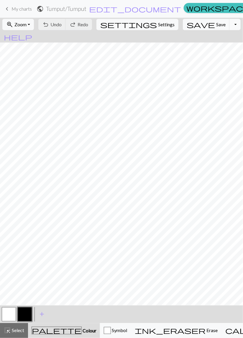
click at [230, 21] on button "Toggle Dropdown" at bounding box center [235, 24] width 11 height 11
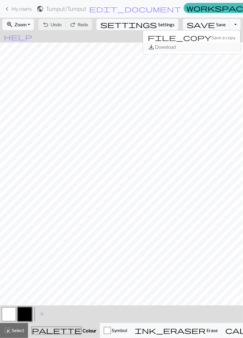
click at [192, 47] on button "save_alt Download" at bounding box center [191, 46] width 97 height 9
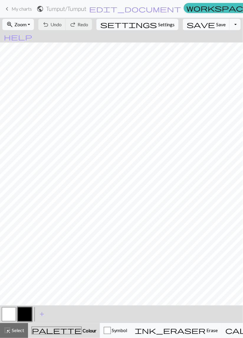
click at [12, 9] on span "My charts" at bounding box center [22, 9] width 20 height 6
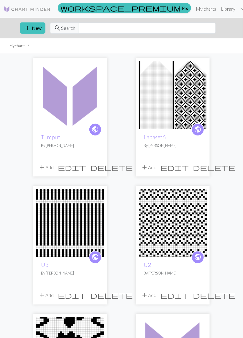
click at [161, 102] on img at bounding box center [173, 95] width 68 height 68
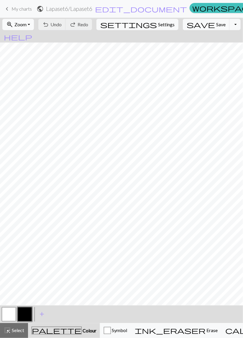
click at [33, 26] on button "zoom_in Zoom Zoom" at bounding box center [18, 24] width 32 height 11
click at [27, 72] on button "50%" at bounding box center [26, 70] width 47 height 9
click at [15, 11] on span "My charts" at bounding box center [22, 9] width 20 height 6
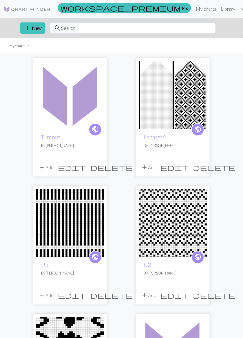
click at [63, 108] on img at bounding box center [70, 95] width 68 height 68
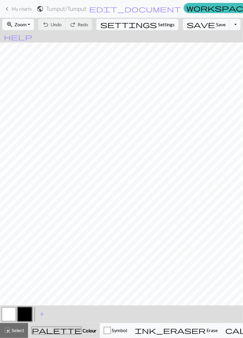
click at [34, 23] on button "zoom_in Zoom Zoom" at bounding box center [18, 24] width 32 height 11
click at [27, 71] on button "50%" at bounding box center [26, 70] width 47 height 9
click at [230, 21] on button "Toggle Dropdown" at bounding box center [235, 24] width 11 height 11
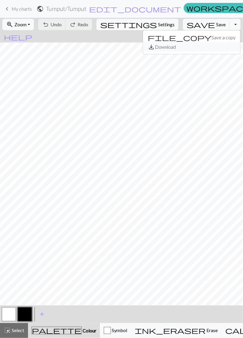
click at [192, 46] on button "save_alt Download" at bounding box center [191, 46] width 97 height 9
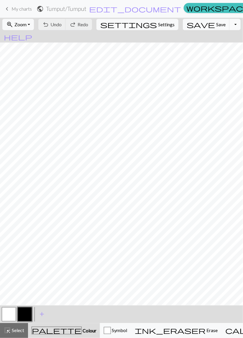
click at [230, 24] on button "Toggle Dropdown" at bounding box center [235, 24] width 11 height 11
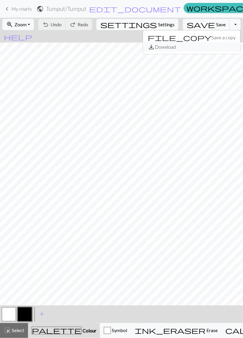
click at [192, 48] on button "save_alt Download" at bounding box center [191, 46] width 97 height 9
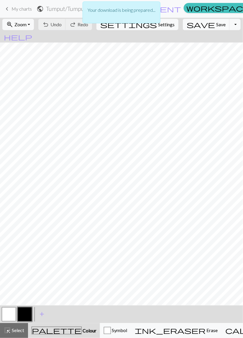
click at [213, 23] on div "Your download is being prepared..." at bounding box center [121, 14] width 243 height 28
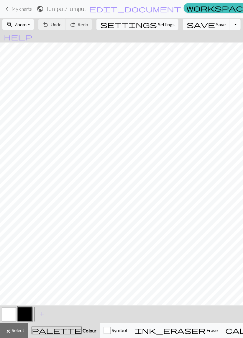
click at [230, 27] on button "Toggle Dropdown" at bounding box center [235, 24] width 11 height 11
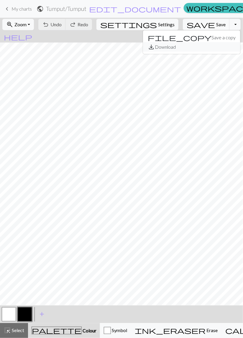
click at [195, 46] on button "save_alt Download" at bounding box center [191, 46] width 97 height 9
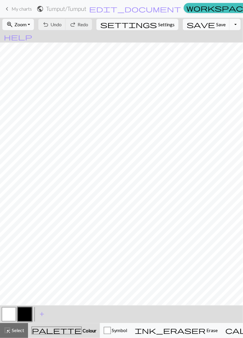
click at [230, 25] on button "Toggle Dropdown" at bounding box center [235, 24] width 11 height 11
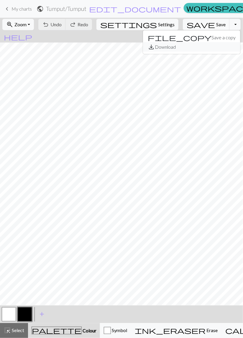
click at [204, 48] on button "save_alt Download" at bounding box center [191, 46] width 97 height 9
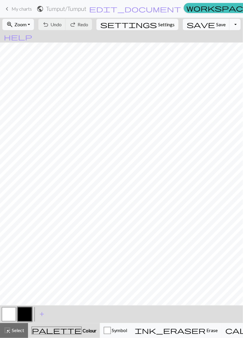
click at [230, 25] on button "Toggle Dropdown" at bounding box center [235, 24] width 11 height 11
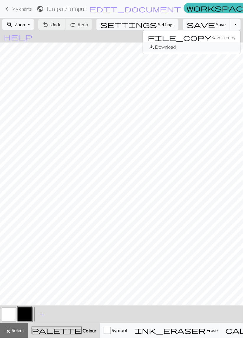
click at [200, 47] on button "save_alt Download" at bounding box center [191, 46] width 97 height 9
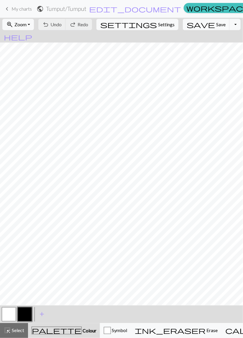
click at [14, 6] on span "My charts" at bounding box center [22, 9] width 20 height 6
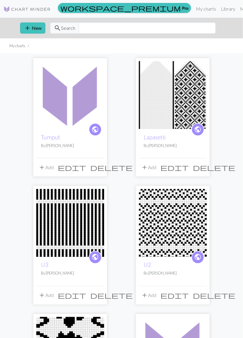
click at [193, 106] on img at bounding box center [173, 95] width 68 height 68
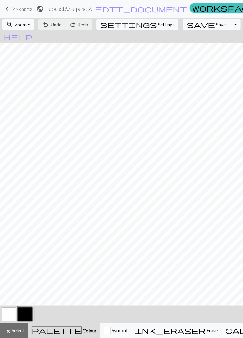
click at [34, 22] on button "zoom_in Zoom Zoom" at bounding box center [18, 24] width 32 height 11
click at [24, 70] on button "50%" at bounding box center [26, 70] width 47 height 9
click at [62, 25] on span "Undo" at bounding box center [55, 25] width 11 height 6
click at [62, 26] on span "Undo" at bounding box center [55, 25] width 11 height 6
click at [62, 27] on span "Undo" at bounding box center [55, 25] width 11 height 6
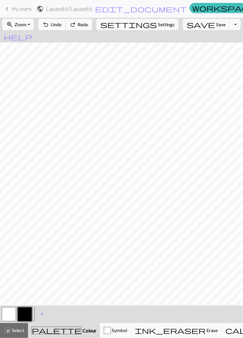
click at [62, 27] on span "Undo" at bounding box center [55, 25] width 11 height 6
click at [62, 26] on span "Undo" at bounding box center [55, 25] width 11 height 6
click at [62, 27] on span "Undo" at bounding box center [55, 25] width 11 height 6
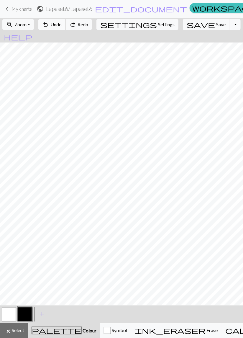
click at [62, 27] on span "Undo" at bounding box center [55, 25] width 11 height 6
click at [66, 27] on button "undo Undo Undo" at bounding box center [51, 24] width 27 height 11
click at [62, 25] on span "Undo" at bounding box center [55, 25] width 11 height 6
click at [62, 24] on span "Undo" at bounding box center [55, 25] width 11 height 6
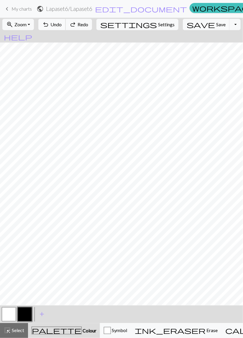
click at [62, 24] on span "Undo" at bounding box center [55, 25] width 11 height 6
click at [62, 23] on span "Undo" at bounding box center [55, 25] width 11 height 6
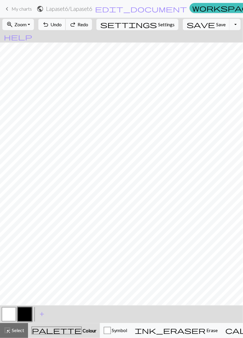
click at [62, 22] on span "Undo" at bounding box center [55, 25] width 11 height 6
click at [62, 23] on span "Undo" at bounding box center [55, 25] width 11 height 6
click at [62, 24] on span "Undo" at bounding box center [55, 25] width 11 height 6
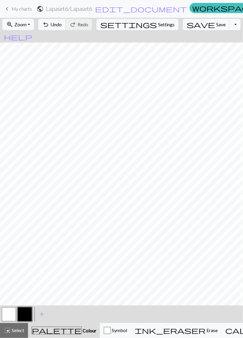
click at [24, 312] on button "button" at bounding box center [25, 314] width 14 height 14
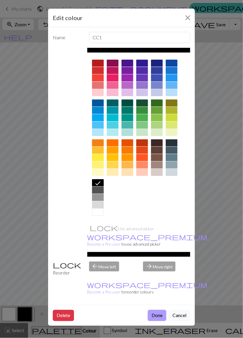
click at [159, 310] on button "Done" at bounding box center [157, 315] width 19 height 11
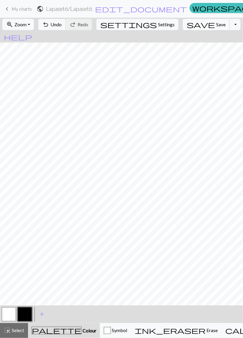
click at [200, 28] on button "save Save Save" at bounding box center [206, 24] width 47 height 11
click at [20, 9] on span "My charts" at bounding box center [22, 9] width 20 height 6
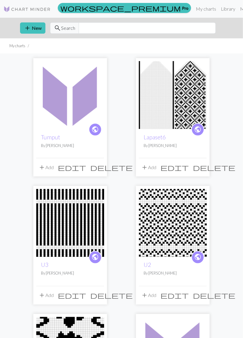
click at [165, 140] on link "Lapaset6" at bounding box center [155, 137] width 22 height 7
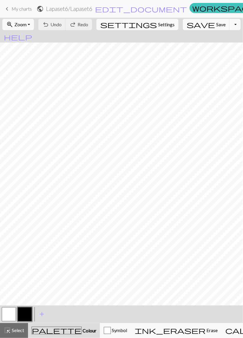
click at [34, 23] on button "zoom_in Zoom Zoom" at bounding box center [18, 24] width 32 height 11
click at [26, 70] on button "50%" at bounding box center [26, 70] width 47 height 9
click at [62, 24] on span "Undo" at bounding box center [55, 25] width 11 height 6
click at [62, 23] on span "Undo" at bounding box center [55, 25] width 11 height 6
click at [62, 24] on span "Undo" at bounding box center [55, 25] width 11 height 6
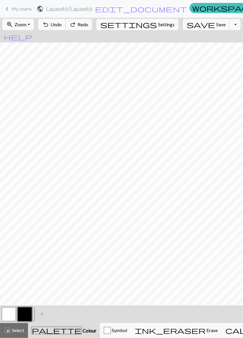
click at [62, 24] on span "Undo" at bounding box center [55, 25] width 11 height 6
click at [62, 25] on span "Undo" at bounding box center [55, 25] width 11 height 6
click at [62, 24] on span "Undo" at bounding box center [55, 25] width 11 height 6
click at [62, 23] on span "Undo" at bounding box center [55, 25] width 11 height 6
click at [5, 314] on button "button" at bounding box center [9, 314] width 14 height 14
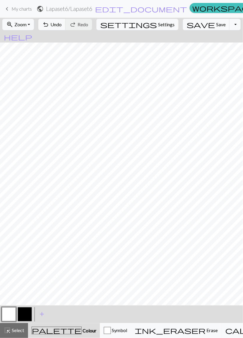
click at [25, 315] on button "button" at bounding box center [25, 314] width 14 height 14
click at [5, 315] on button "button" at bounding box center [9, 314] width 14 height 14
click at [27, 315] on button "button" at bounding box center [25, 314] width 14 height 14
click at [4, 315] on button "button" at bounding box center [9, 314] width 14 height 14
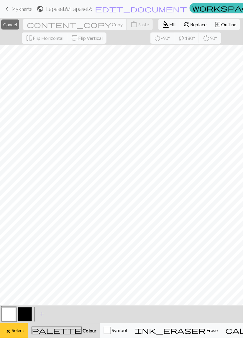
click at [20, 331] on span "Select" at bounding box center [17, 331] width 13 height 6
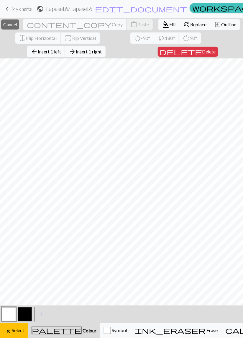
click at [20, 332] on span "Select" at bounding box center [17, 331] width 13 height 6
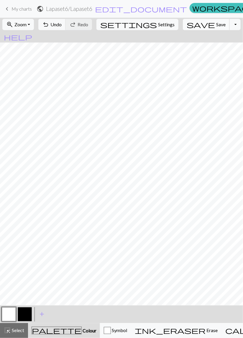
click at [216, 26] on span "Save" at bounding box center [220, 25] width 9 height 6
click at [22, 9] on div "Chart saved" at bounding box center [121, 11] width 243 height 23
click at [20, 8] on span "My charts" at bounding box center [22, 9] width 20 height 6
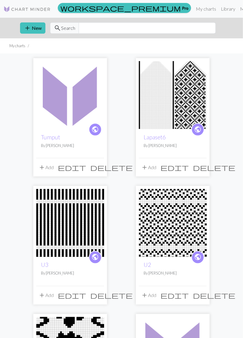
click at [59, 111] on img at bounding box center [70, 95] width 68 height 68
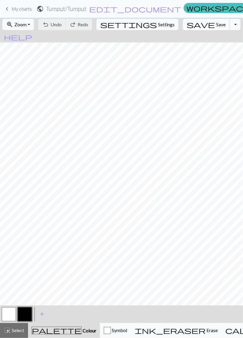
click at [206, 24] on button "save Save Save" at bounding box center [206, 24] width 47 height 11
click at [230, 25] on button "Toggle Dropdown" at bounding box center [235, 24] width 11 height 11
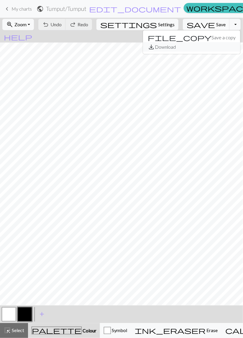
click at [196, 46] on button "save_alt Download" at bounding box center [191, 46] width 97 height 9
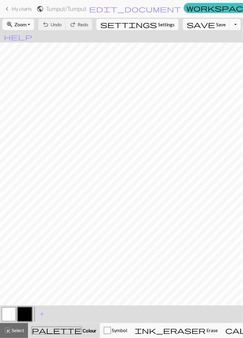
click at [230, 22] on button "Toggle Dropdown" at bounding box center [235, 24] width 11 height 11
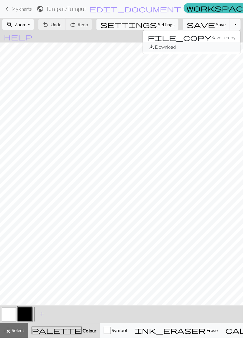
click at [197, 47] on button "save_alt Download" at bounding box center [191, 46] width 97 height 9
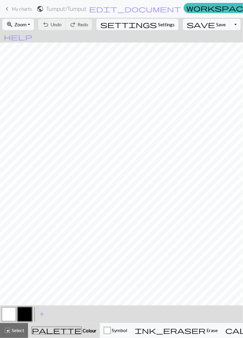
click at [230, 25] on button "Toggle Dropdown" at bounding box center [235, 24] width 11 height 11
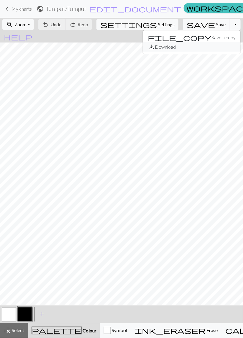
click at [202, 49] on button "save_alt Download" at bounding box center [191, 46] width 97 height 9
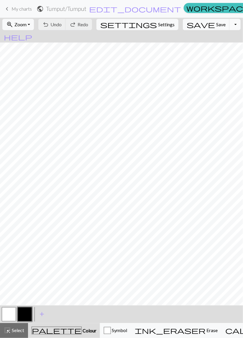
click at [230, 25] on button "Toggle Dropdown" at bounding box center [235, 24] width 11 height 11
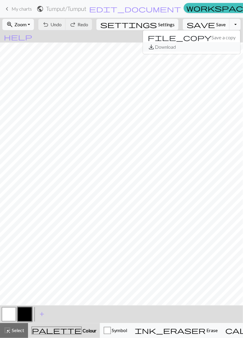
click at [205, 48] on button "save_alt Download" at bounding box center [191, 46] width 97 height 9
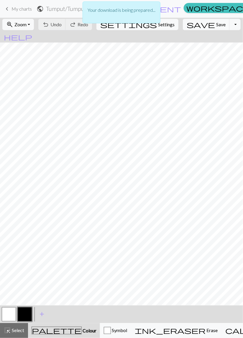
click at [216, 24] on div "Your download is being prepared..." at bounding box center [121, 14] width 243 height 28
click at [215, 25] on div "Your download is being prepared..." at bounding box center [121, 14] width 243 height 28
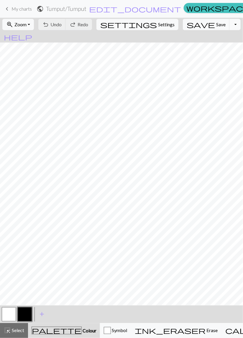
click at [230, 24] on button "Toggle Dropdown" at bounding box center [235, 24] width 11 height 11
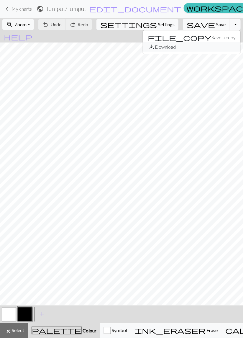
click at [199, 45] on button "save_alt Download" at bounding box center [191, 46] width 97 height 9
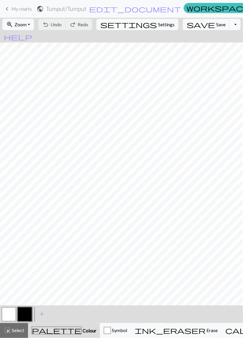
click at [230, 25] on button "Toggle Dropdown" at bounding box center [235, 24] width 11 height 11
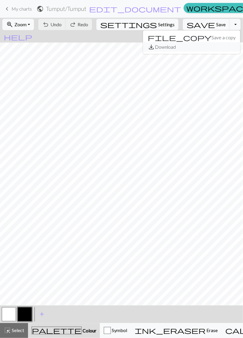
click at [192, 50] on button "save_alt Download" at bounding box center [191, 46] width 97 height 9
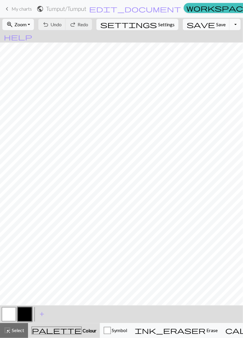
click at [230, 25] on button "Toggle Dropdown" at bounding box center [235, 24] width 11 height 11
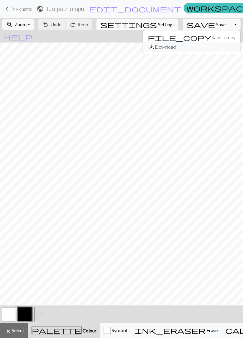
click at [194, 48] on button "save_alt Download" at bounding box center [191, 46] width 97 height 9
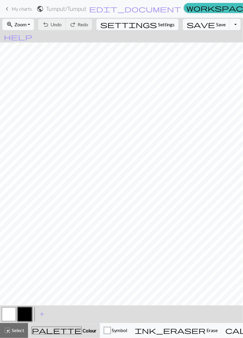
click at [28, 10] on span "My charts" at bounding box center [22, 9] width 20 height 6
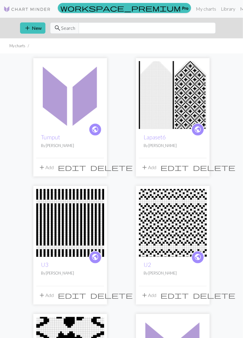
click at [71, 120] on img at bounding box center [70, 95] width 68 height 68
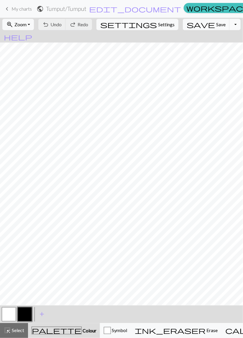
click at [230, 25] on button "Toggle Dropdown" at bounding box center [235, 24] width 11 height 11
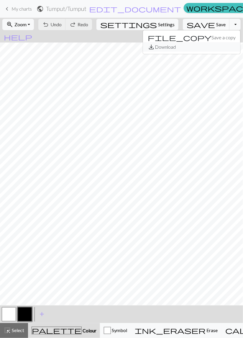
click at [191, 48] on button "save_alt Download" at bounding box center [191, 46] width 97 height 9
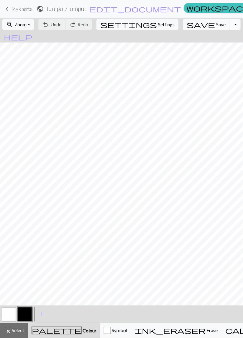
click at [230, 26] on button "Toggle Dropdown" at bounding box center [235, 24] width 11 height 11
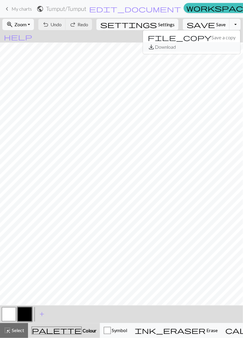
click at [196, 49] on button "save_alt Download" at bounding box center [191, 46] width 97 height 9
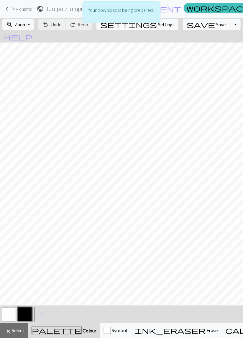
click at [148, 14] on div "Your download is being prepared..." at bounding box center [122, 12] width 78 height 22
click at [151, 13] on p "Your download is being prepared..." at bounding box center [122, 9] width 68 height 7
click at [150, 16] on div "Your download is being prepared..." at bounding box center [122, 12] width 78 height 22
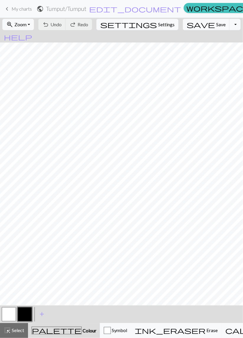
click at [27, 9] on span "My charts" at bounding box center [22, 9] width 20 height 6
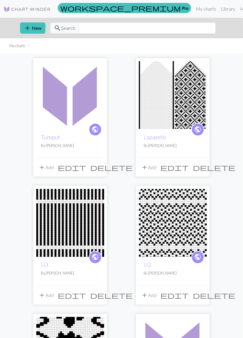
click at [170, 116] on img at bounding box center [173, 95] width 68 height 68
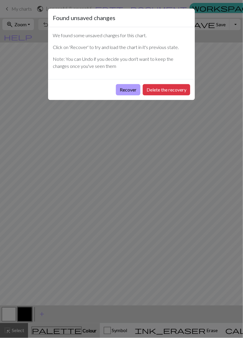
click at [133, 88] on button "Recover" at bounding box center [128, 89] width 24 height 11
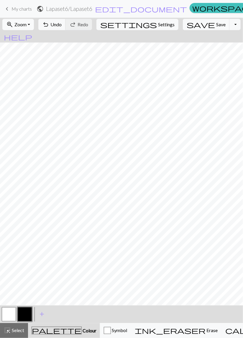
click at [34, 24] on button "zoom_in Zoom Zoom" at bounding box center [18, 24] width 32 height 11
click at [30, 71] on button "50%" at bounding box center [26, 70] width 47 height 9
click at [62, 26] on span "Undo" at bounding box center [55, 25] width 11 height 6
click at [62, 27] on span "Undo" at bounding box center [55, 25] width 11 height 6
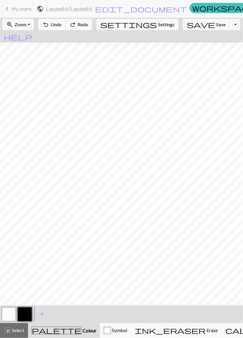
click at [62, 26] on span "Undo" at bounding box center [55, 25] width 11 height 6
click at [66, 28] on button "undo Undo Undo" at bounding box center [51, 24] width 27 height 11
click at [66, 27] on button "undo Undo Undo" at bounding box center [51, 24] width 27 height 11
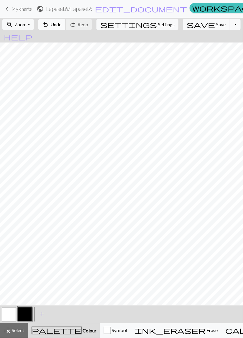
click at [62, 25] on span "Undo" at bounding box center [55, 25] width 11 height 6
click at [66, 28] on button "undo Undo Undo" at bounding box center [51, 24] width 27 height 11
click at [62, 26] on span "Undo" at bounding box center [55, 25] width 11 height 6
click at [62, 24] on span "Undo" at bounding box center [55, 25] width 11 height 6
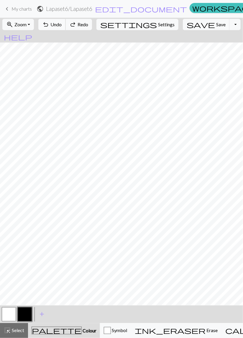
click at [62, 25] on span "Undo" at bounding box center [55, 25] width 11 height 6
click at [62, 27] on span "Undo" at bounding box center [55, 25] width 11 height 6
click at [66, 27] on button "undo Undo Undo" at bounding box center [51, 24] width 27 height 11
click at [66, 28] on button "undo Undo Undo" at bounding box center [51, 24] width 27 height 11
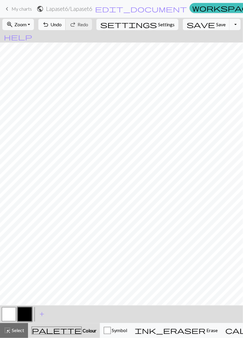
click at [62, 22] on span "Undo" at bounding box center [55, 25] width 11 height 6
click at [216, 26] on span "Save" at bounding box center [220, 25] width 9 height 6
click at [20, 13] on link "keyboard_arrow_left My charts" at bounding box center [18, 9] width 28 height 10
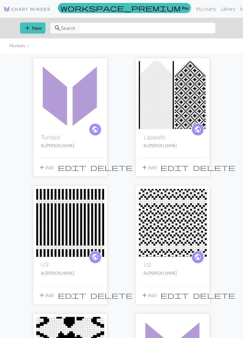
click at [162, 115] on img at bounding box center [173, 95] width 68 height 68
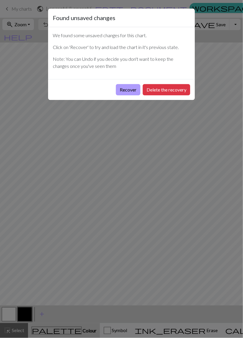
click at [130, 89] on button "Recover" at bounding box center [128, 89] width 24 height 11
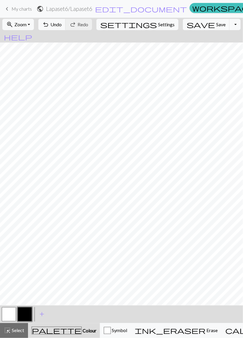
click at [15, 6] on span "My charts" at bounding box center [22, 9] width 20 height 6
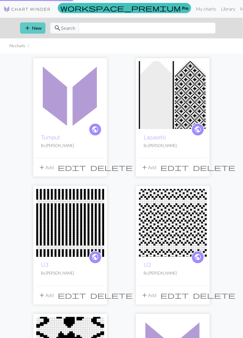
click at [32, 27] on button "add New" at bounding box center [32, 27] width 25 height 11
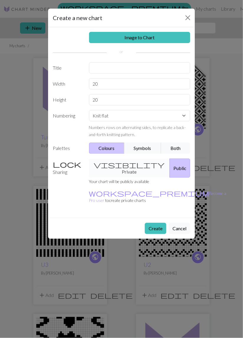
click at [182, 223] on button "Cancel" at bounding box center [180, 228] width 22 height 11
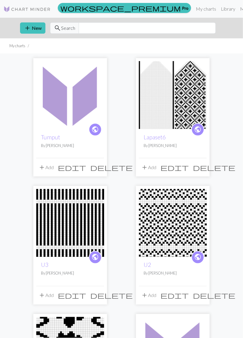
click at [177, 101] on img at bounding box center [173, 95] width 68 height 68
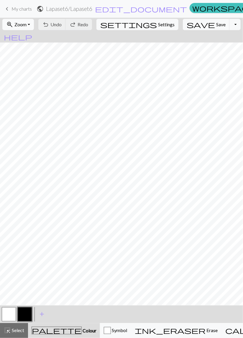
click at [33, 25] on button "zoom_in Zoom Zoom" at bounding box center [18, 24] width 32 height 11
click at [27, 71] on button "50%" at bounding box center [26, 70] width 47 height 9
click at [62, 24] on span "Undo" at bounding box center [55, 25] width 11 height 6
click at [62, 25] on span "Undo" at bounding box center [55, 25] width 11 height 6
click at [62, 26] on span "Undo" at bounding box center [55, 25] width 11 height 6
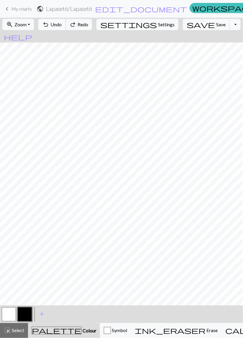
click at [62, 25] on span "Undo" at bounding box center [55, 25] width 11 height 6
click at [62, 26] on span "Undo" at bounding box center [55, 25] width 11 height 6
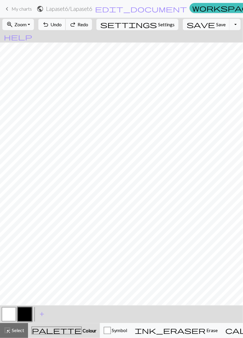
click at [62, 26] on span "Undo" at bounding box center [55, 25] width 11 height 6
click at [62, 27] on span "Undo" at bounding box center [55, 25] width 11 height 6
click at [66, 28] on button "undo Undo Undo" at bounding box center [51, 24] width 27 height 11
click at [62, 27] on span "Undo" at bounding box center [55, 25] width 11 height 6
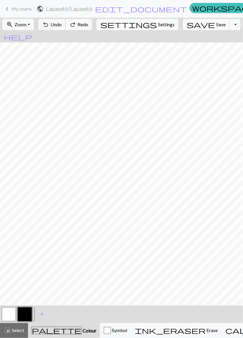
click at [66, 28] on button "undo Undo Undo" at bounding box center [51, 24] width 27 height 11
click at [62, 24] on span "Undo" at bounding box center [55, 25] width 11 height 6
click at [11, 314] on button "button" at bounding box center [9, 314] width 14 height 14
click at [28, 313] on button "button" at bounding box center [25, 314] width 14 height 14
click at [9, 315] on button "button" at bounding box center [9, 314] width 14 height 14
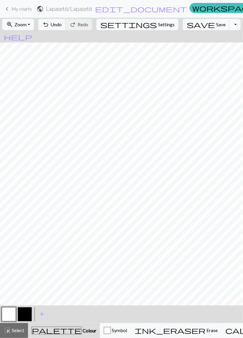
click at [23, 315] on button "button" at bounding box center [25, 314] width 14 height 14
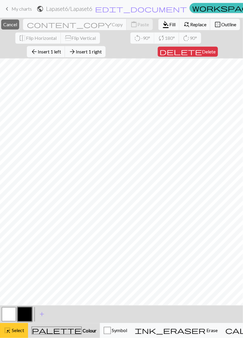
click at [21, 334] on div "highlight_alt Select Select" at bounding box center [14, 330] width 20 height 7
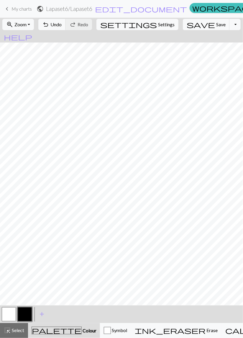
click at [26, 314] on button "button" at bounding box center [25, 314] width 14 height 14
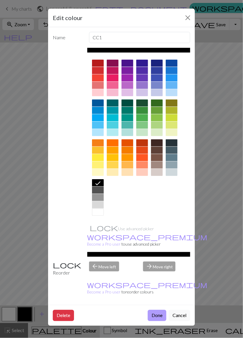
click at [157, 310] on button "Done" at bounding box center [157, 315] width 19 height 11
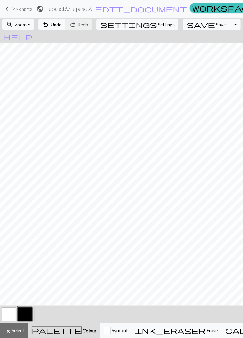
click at [10, 313] on button "button" at bounding box center [9, 314] width 14 height 14
click at [22, 11] on span "My charts" at bounding box center [22, 9] width 20 height 6
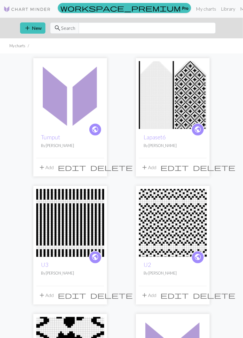
click at [168, 115] on img at bounding box center [173, 95] width 68 height 68
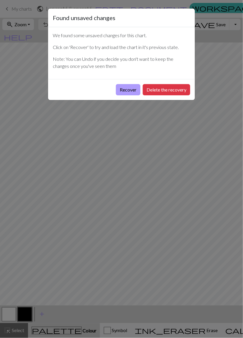
click at [130, 91] on button "Recover" at bounding box center [128, 89] width 24 height 11
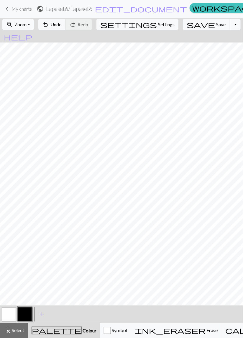
click at [34, 27] on button "zoom_in Zoom Zoom" at bounding box center [18, 24] width 32 height 11
click at [25, 73] on button "50%" at bounding box center [26, 70] width 47 height 9
click at [10, 313] on button "button" at bounding box center [9, 314] width 14 height 14
click at [216, 26] on span "Save" at bounding box center [220, 25] width 9 height 6
click at [17, 8] on span "My charts" at bounding box center [22, 9] width 20 height 6
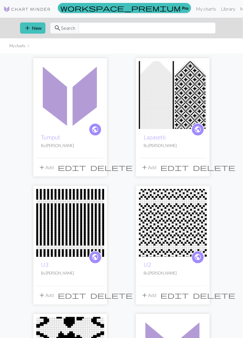
click at [65, 117] on img at bounding box center [70, 95] width 68 height 68
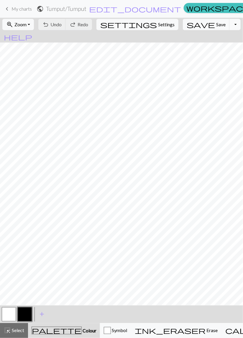
click at [230, 26] on button "Toggle Dropdown" at bounding box center [235, 24] width 11 height 11
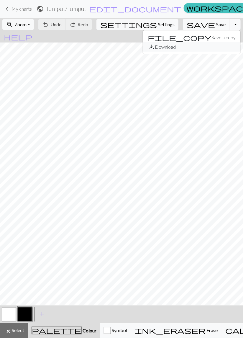
click at [194, 49] on button "save_alt Download" at bounding box center [191, 46] width 97 height 9
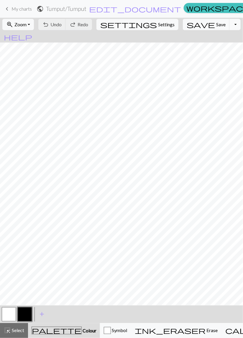
click at [230, 28] on button "Toggle Dropdown" at bounding box center [235, 24] width 11 height 11
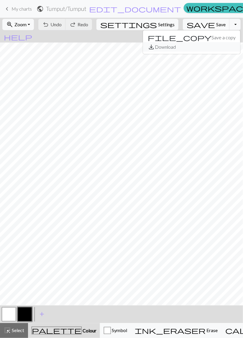
click at [193, 49] on button "save_alt Download" at bounding box center [191, 46] width 97 height 9
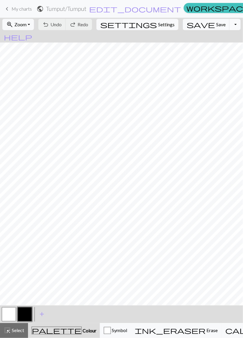
click at [230, 25] on button "Toggle Dropdown" at bounding box center [235, 24] width 11 height 11
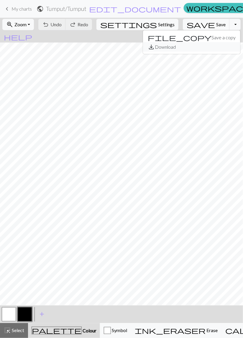
click at [200, 49] on button "save_alt Download" at bounding box center [191, 46] width 97 height 9
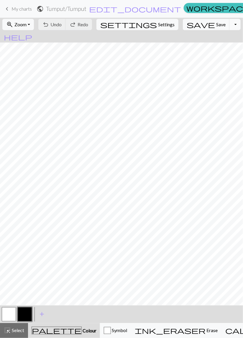
click at [230, 26] on button "Toggle Dropdown" at bounding box center [235, 24] width 11 height 11
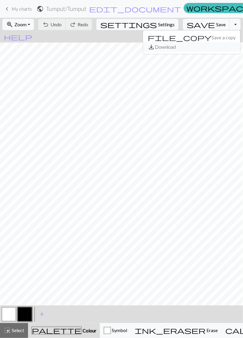
click at [195, 51] on button "save_alt Download" at bounding box center [191, 46] width 97 height 9
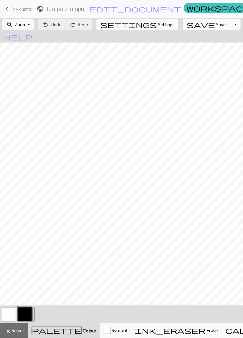
click at [230, 25] on button "Toggle Dropdown" at bounding box center [235, 24] width 11 height 11
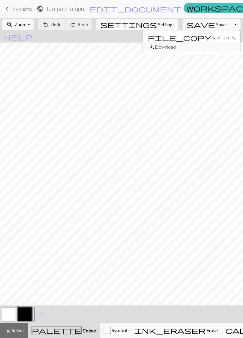
click at [190, 48] on button "save_alt Download" at bounding box center [191, 46] width 97 height 9
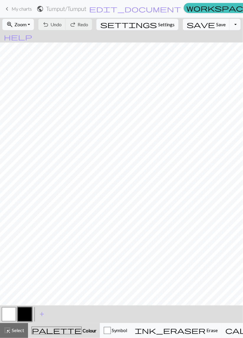
click at [23, 9] on span "My charts" at bounding box center [22, 9] width 20 height 6
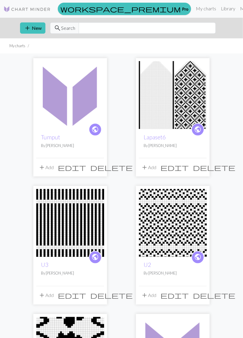
click at [168, 102] on img at bounding box center [173, 95] width 68 height 68
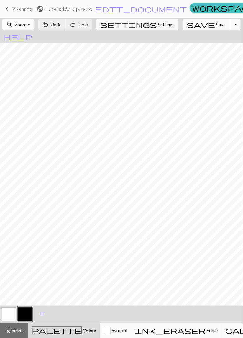
click at [34, 24] on button "zoom_in Zoom Zoom" at bounding box center [18, 24] width 32 height 11
click at [30, 70] on button "50%" at bounding box center [26, 70] width 47 height 9
click at [62, 25] on span "Undo" at bounding box center [55, 25] width 11 height 6
click at [66, 29] on button "undo Undo Undo" at bounding box center [51, 24] width 27 height 11
click at [62, 26] on span "Undo" at bounding box center [55, 25] width 11 height 6
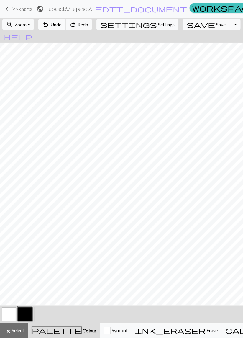
click at [62, 24] on span "Undo" at bounding box center [55, 25] width 11 height 6
click at [62, 25] on span "Undo" at bounding box center [55, 25] width 11 height 6
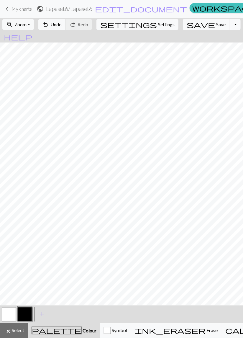
click at [5, 315] on button "button" at bounding box center [9, 314] width 14 height 14
click at [22, 315] on button "button" at bounding box center [25, 314] width 14 height 14
click at [6, 315] on button "button" at bounding box center [9, 314] width 14 height 14
click at [25, 315] on button "button" at bounding box center [25, 314] width 14 height 14
click at [62, 26] on span "Undo" at bounding box center [55, 25] width 11 height 6
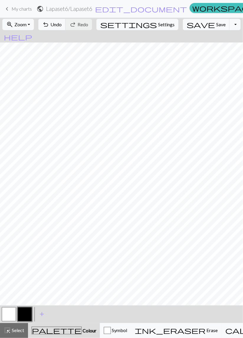
click at [8, 313] on button "button" at bounding box center [9, 314] width 14 height 14
click at [21, 315] on button "button" at bounding box center [25, 314] width 14 height 14
click at [62, 26] on span "Undo" at bounding box center [55, 25] width 11 height 6
click at [62, 23] on span "Undo" at bounding box center [55, 25] width 11 height 6
click at [62, 26] on span "Undo" at bounding box center [55, 25] width 11 height 6
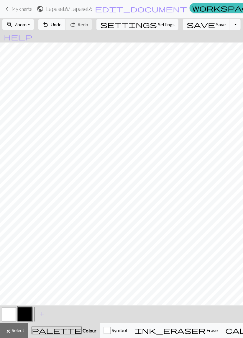
click at [9, 315] on button "button" at bounding box center [9, 314] width 14 height 14
click at [216, 25] on span "Save" at bounding box center [220, 25] width 9 height 6
click at [25, 315] on button "button" at bounding box center [25, 314] width 14 height 14
click at [62, 24] on span "Undo" at bounding box center [55, 25] width 11 height 6
click at [62, 26] on span "Undo" at bounding box center [55, 25] width 11 height 6
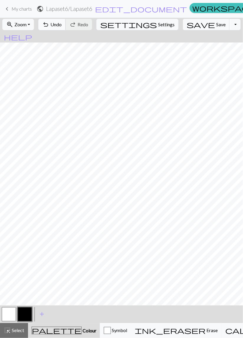
click at [62, 25] on span "Undo" at bounding box center [55, 25] width 11 height 6
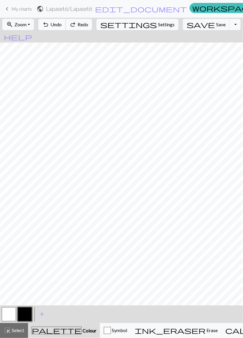
click at [62, 25] on span "Undo" at bounding box center [55, 25] width 11 height 6
click at [62, 26] on span "Undo" at bounding box center [55, 25] width 11 height 6
click at [62, 27] on span "Undo" at bounding box center [55, 25] width 11 height 6
click at [62, 26] on span "Undo" at bounding box center [55, 25] width 11 height 6
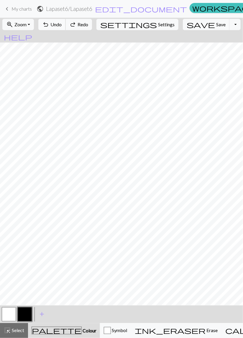
click at [62, 27] on span "Undo" at bounding box center [55, 25] width 11 height 6
click at [66, 28] on button "undo Undo Undo" at bounding box center [51, 24] width 27 height 11
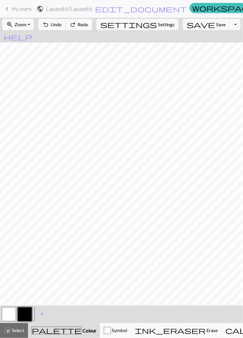
click at [66, 29] on button "undo Undo Undo" at bounding box center [51, 24] width 27 height 11
click at [72, 30] on div "undo Undo Undo redo Redo Redo" at bounding box center [65, 25] width 57 height 14
click at [71, 30] on div "undo Undo Undo redo Redo Redo" at bounding box center [65, 25] width 57 height 14
click at [66, 29] on button "undo Undo Undo" at bounding box center [51, 24] width 27 height 11
click at [66, 28] on button "undo Undo Undo" at bounding box center [51, 24] width 27 height 11
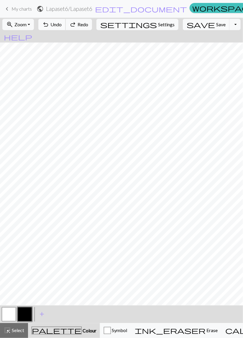
click at [66, 28] on button "undo Undo Undo" at bounding box center [51, 24] width 27 height 11
click at [66, 29] on button "undo Undo Undo" at bounding box center [51, 24] width 27 height 11
click at [66, 30] on button "undo Undo Undo" at bounding box center [51, 24] width 27 height 11
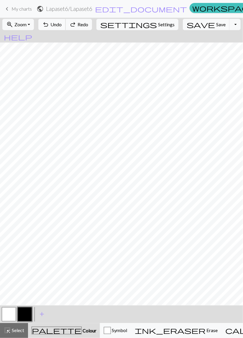
click at [66, 29] on button "undo Undo Undo" at bounding box center [51, 24] width 27 height 11
click at [74, 31] on div "undo Undo Undo redo Redo Redo" at bounding box center [65, 25] width 57 height 14
click at [75, 31] on div "undo Undo Undo redo Redo Redo" at bounding box center [65, 25] width 57 height 14
click at [6, 318] on button "button" at bounding box center [9, 314] width 14 height 14
click at [26, 315] on button "button" at bounding box center [25, 314] width 14 height 14
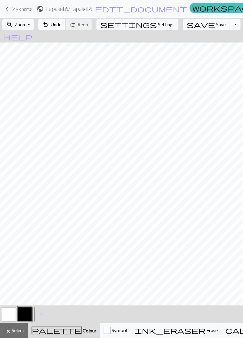
click at [62, 26] on span "Undo" at bounding box center [55, 25] width 11 height 6
click at [66, 28] on button "undo Undo Undo" at bounding box center [51, 24] width 27 height 11
click at [220, 317] on div "< > add Add a colour" at bounding box center [121, 314] width 243 height 18
click at [66, 24] on button "undo Undo Undo" at bounding box center [51, 24] width 27 height 11
click at [62, 25] on span "Undo" at bounding box center [55, 25] width 11 height 6
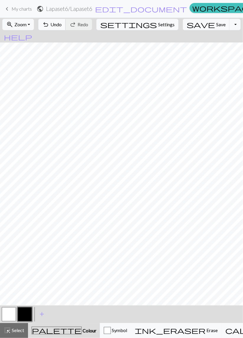
click at [62, 22] on span "Undo" at bounding box center [55, 25] width 11 height 6
click at [6, 316] on button "button" at bounding box center [9, 314] width 14 height 14
click at [25, 314] on button "button" at bounding box center [25, 314] width 14 height 14
click at [62, 25] on span "Undo" at bounding box center [55, 25] width 11 height 6
click at [62, 26] on span "Undo" at bounding box center [55, 25] width 11 height 6
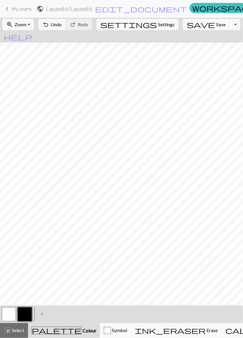
click at [6, 314] on button "button" at bounding box center [9, 314] width 14 height 14
click at [26, 317] on button "button" at bounding box center [25, 314] width 14 height 14
click at [10, 315] on button "button" at bounding box center [9, 314] width 14 height 14
click at [9, 312] on button "button" at bounding box center [9, 314] width 14 height 14
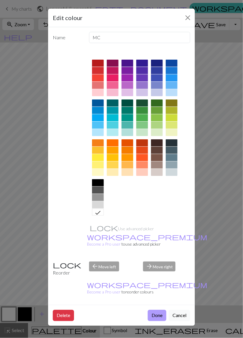
click at [156, 310] on button "Done" at bounding box center [157, 315] width 19 height 11
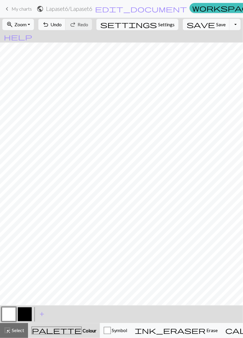
click at [27, 315] on button "button" at bounding box center [25, 314] width 14 height 14
click at [66, 29] on button "undo Undo Undo" at bounding box center [51, 24] width 27 height 11
click at [66, 28] on button "undo Undo Undo" at bounding box center [51, 24] width 27 height 11
click at [62, 23] on span "Undo" at bounding box center [55, 25] width 11 height 6
click at [62, 25] on span "Undo" at bounding box center [55, 25] width 11 height 6
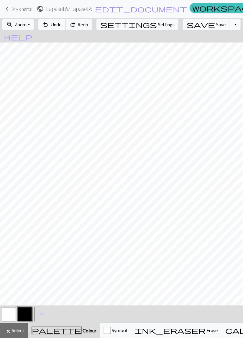
click at [62, 25] on span "Undo" at bounding box center [55, 25] width 11 height 6
click at [62, 24] on span "Undo" at bounding box center [55, 25] width 11 height 6
click at [49, 27] on span "undo" at bounding box center [45, 24] width 7 height 8
click at [62, 23] on span "Undo" at bounding box center [55, 25] width 11 height 6
click at [62, 26] on span "Undo" at bounding box center [55, 25] width 11 height 6
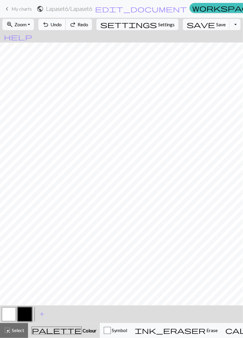
click at [66, 28] on button "undo Undo Undo" at bounding box center [51, 24] width 27 height 11
click at [62, 26] on span "Undo" at bounding box center [55, 25] width 11 height 6
click at [62, 27] on span "Undo" at bounding box center [55, 25] width 11 height 6
click at [62, 26] on span "Undo" at bounding box center [55, 25] width 11 height 6
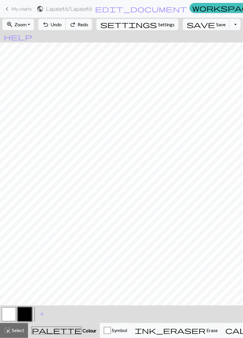
click at [62, 27] on span "Undo" at bounding box center [55, 25] width 11 height 6
click at [66, 27] on button "undo Undo Undo" at bounding box center [51, 24] width 27 height 11
click at [66, 28] on button "undo Undo Undo" at bounding box center [51, 24] width 27 height 11
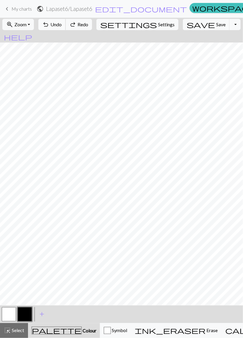
click at [66, 28] on button "undo Undo Undo" at bounding box center [51, 24] width 27 height 11
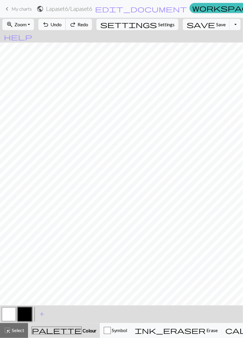
click at [66, 27] on button "undo Undo Undo" at bounding box center [51, 24] width 27 height 11
click at [62, 27] on span "Undo" at bounding box center [55, 25] width 11 height 6
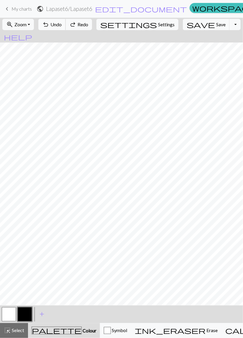
click at [62, 27] on span "Undo" at bounding box center [55, 25] width 11 height 6
click at [66, 28] on button "undo Undo Undo" at bounding box center [51, 24] width 27 height 11
click at [8, 313] on button "button" at bounding box center [9, 314] width 14 height 14
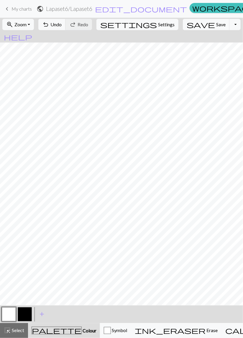
click at [27, 314] on button "button" at bounding box center [25, 314] width 14 height 14
click at [62, 24] on span "Undo" at bounding box center [55, 25] width 11 height 6
click at [62, 25] on span "Undo" at bounding box center [55, 25] width 11 height 6
click at [2, 317] on button "button" at bounding box center [9, 314] width 14 height 14
click at [25, 313] on button "button" at bounding box center [25, 314] width 14 height 14
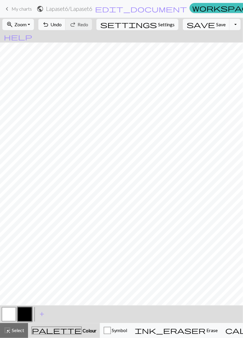
click at [9, 314] on button "button" at bounding box center [9, 314] width 14 height 14
click at [25, 316] on button "button" at bounding box center [25, 314] width 14 height 14
click at [9, 314] on button "button" at bounding box center [9, 314] width 14 height 14
click at [28, 315] on button "button" at bounding box center [25, 314] width 14 height 14
click at [66, 29] on button "undo Undo Undo" at bounding box center [51, 24] width 27 height 11
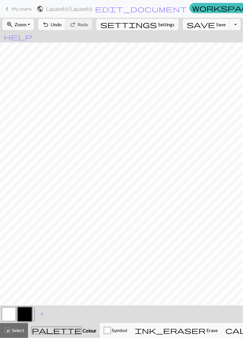
click at [62, 22] on span "Undo" at bounding box center [55, 25] width 11 height 6
click at [66, 23] on button "undo Undo Undo" at bounding box center [51, 24] width 27 height 11
click at [62, 23] on span "Undo" at bounding box center [55, 25] width 11 height 6
click at [62, 22] on span "Undo" at bounding box center [55, 25] width 11 height 6
click at [62, 25] on span "Undo" at bounding box center [55, 25] width 11 height 6
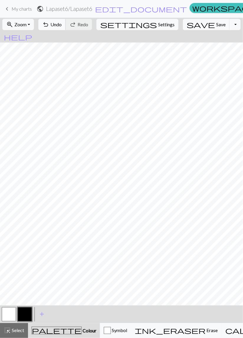
click at [66, 21] on button "undo Undo Undo" at bounding box center [51, 24] width 27 height 11
click at [11, 313] on button "button" at bounding box center [9, 314] width 14 height 14
click at [25, 315] on button "button" at bounding box center [25, 314] width 14 height 14
click at [66, 23] on button "undo Undo Undo" at bounding box center [51, 24] width 27 height 11
click at [66, 20] on button "undo Undo Undo" at bounding box center [51, 24] width 27 height 11
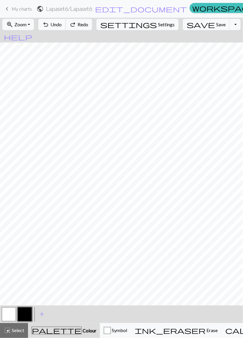
click at [62, 23] on span "Undo" at bounding box center [55, 25] width 11 height 6
click at [62, 25] on span "Undo" at bounding box center [55, 25] width 11 height 6
click at [62, 24] on span "Undo" at bounding box center [55, 25] width 11 height 6
click at [62, 23] on span "Undo" at bounding box center [55, 25] width 11 height 6
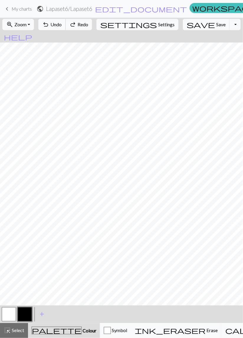
click at [62, 23] on span "Undo" at bounding box center [55, 25] width 11 height 6
click at [12, 311] on button "button" at bounding box center [9, 314] width 14 height 14
click at [25, 313] on button "button" at bounding box center [25, 314] width 14 height 14
click at [7, 313] on button "button" at bounding box center [9, 314] width 14 height 14
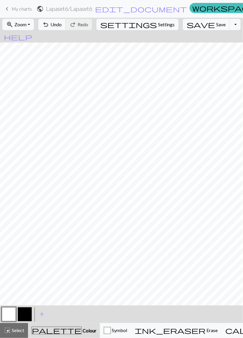
click at [27, 314] on button "button" at bounding box center [25, 314] width 14 height 14
click at [66, 21] on button "undo Undo Undo" at bounding box center [51, 24] width 27 height 11
click at [62, 24] on span "Undo" at bounding box center [55, 25] width 11 height 6
click at [62, 22] on span "Undo" at bounding box center [55, 25] width 11 height 6
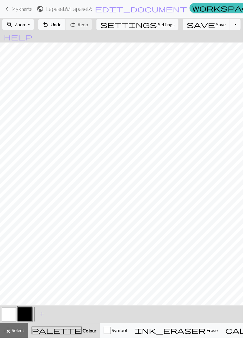
click at [7, 312] on button "button" at bounding box center [9, 314] width 14 height 14
click at [25, 315] on button "button" at bounding box center [25, 314] width 14 height 14
click at [6, 311] on button "button" at bounding box center [9, 314] width 14 height 14
click at [25, 314] on button "button" at bounding box center [25, 314] width 14 height 14
click at [62, 25] on span "Undo" at bounding box center [55, 25] width 11 height 6
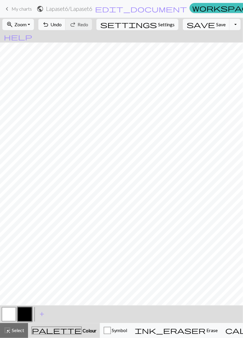
click at [10, 313] on button "button" at bounding box center [9, 314] width 14 height 14
click at [23, 310] on button "button" at bounding box center [25, 314] width 14 height 14
click at [10, 312] on button "button" at bounding box center [9, 314] width 14 height 14
click at [25, 314] on button "button" at bounding box center [25, 314] width 14 height 14
click at [9, 314] on button "button" at bounding box center [9, 314] width 14 height 14
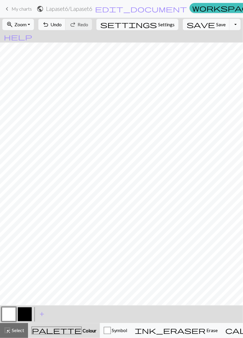
click at [25, 314] on button "button" at bounding box center [25, 314] width 14 height 14
click at [66, 21] on button "undo Undo Undo" at bounding box center [51, 24] width 27 height 11
click at [62, 24] on span "Undo" at bounding box center [55, 25] width 11 height 6
click at [62, 26] on span "Undo" at bounding box center [55, 25] width 11 height 6
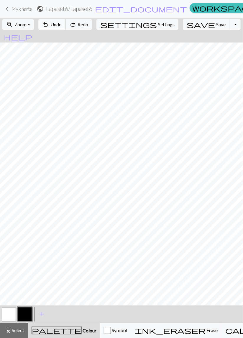
click at [62, 25] on span "Undo" at bounding box center [55, 25] width 11 height 6
click at [66, 25] on button "undo Undo Undo" at bounding box center [51, 24] width 27 height 11
click at [66, 21] on button "undo Undo Undo" at bounding box center [51, 24] width 27 height 11
click at [62, 27] on span "Undo" at bounding box center [55, 25] width 11 height 6
click at [9, 313] on button "button" at bounding box center [9, 314] width 14 height 14
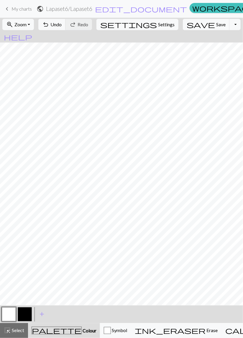
click at [22, 314] on button "button" at bounding box center [25, 314] width 14 height 14
click at [62, 26] on span "Undo" at bounding box center [55, 25] width 11 height 6
click at [10, 313] on button "button" at bounding box center [9, 314] width 14 height 14
click at [62, 25] on span "Undo" at bounding box center [55, 25] width 11 height 6
click at [8, 312] on button "button" at bounding box center [9, 314] width 14 height 14
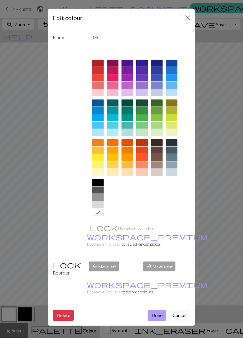
click at [156, 310] on button "Done" at bounding box center [157, 315] width 19 height 11
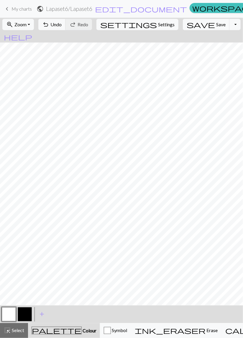
click at [24, 311] on button "button" at bounding box center [25, 314] width 14 height 14
click at [62, 22] on span "Undo" at bounding box center [55, 25] width 11 height 6
click at [7, 315] on button "button" at bounding box center [9, 314] width 14 height 14
click at [4, 314] on button "button" at bounding box center [9, 314] width 14 height 14
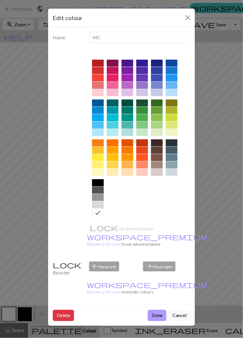
click at [159, 310] on button "Done" at bounding box center [157, 315] width 19 height 11
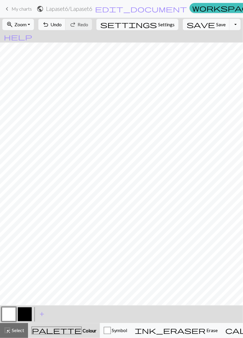
click at [25, 314] on button "button" at bounding box center [25, 314] width 14 height 14
click at [8, 314] on button "button" at bounding box center [9, 314] width 14 height 14
click at [25, 315] on button "button" at bounding box center [25, 314] width 14 height 14
click at [62, 25] on span "Undo" at bounding box center [55, 25] width 11 height 6
click at [62, 23] on span "Undo" at bounding box center [55, 25] width 11 height 6
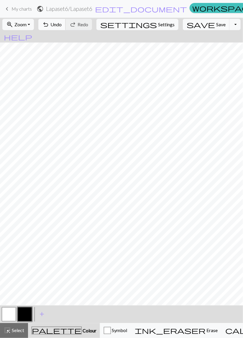
click at [62, 23] on span "Undo" at bounding box center [55, 25] width 11 height 6
click at [66, 26] on button "undo Undo Undo" at bounding box center [51, 24] width 27 height 11
click at [49, 26] on span "undo" at bounding box center [45, 24] width 7 height 8
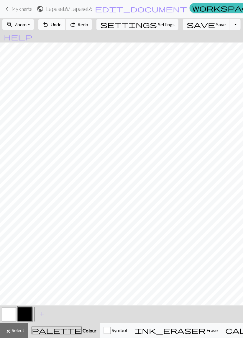
click at [49, 26] on span "undo" at bounding box center [45, 24] width 7 height 8
click at [6, 317] on button "button" at bounding box center [9, 314] width 14 height 14
click at [24, 317] on button "button" at bounding box center [25, 314] width 14 height 14
click at [62, 22] on span "Undo" at bounding box center [55, 25] width 11 height 6
click at [6, 314] on button "button" at bounding box center [9, 314] width 14 height 14
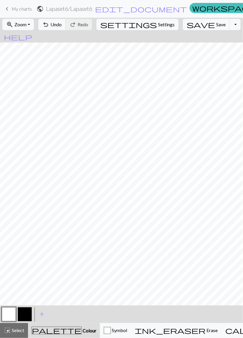
click at [26, 314] on button "button" at bounding box center [25, 314] width 14 height 14
click at [62, 24] on span "Undo" at bounding box center [55, 25] width 11 height 6
click at [62, 22] on span "Undo" at bounding box center [55, 25] width 11 height 6
click at [62, 25] on span "Undo" at bounding box center [55, 25] width 11 height 6
click at [62, 24] on span "Undo" at bounding box center [55, 25] width 11 height 6
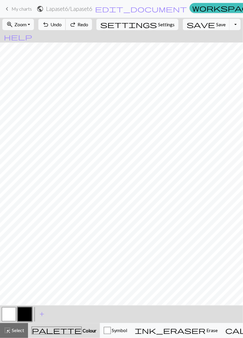
click at [62, 24] on span "Undo" at bounding box center [55, 25] width 11 height 6
click at [12, 313] on button "button" at bounding box center [9, 314] width 14 height 14
click at [62, 23] on span "Undo" at bounding box center [55, 25] width 11 height 6
click at [62, 24] on span "Undo" at bounding box center [55, 25] width 11 height 6
click at [62, 25] on span "Undo" at bounding box center [55, 25] width 11 height 6
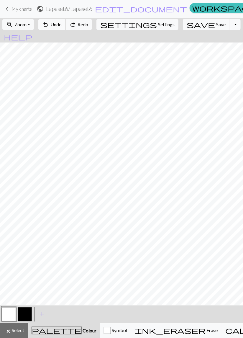
click at [62, 23] on span "Undo" at bounding box center [55, 25] width 11 height 6
click at [62, 24] on span "Undo" at bounding box center [55, 25] width 11 height 6
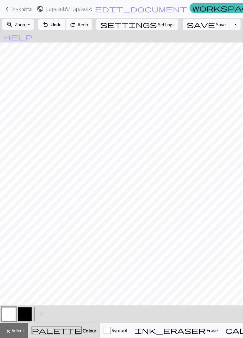
click at [62, 24] on span "Undo" at bounding box center [55, 25] width 11 height 6
click at [62, 25] on span "Undo" at bounding box center [55, 25] width 11 height 6
click at [62, 26] on span "Undo" at bounding box center [55, 25] width 11 height 6
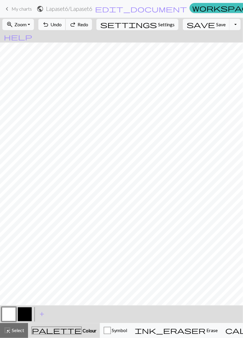
click at [62, 24] on span "Undo" at bounding box center [55, 25] width 11 height 6
click at [62, 23] on span "Undo" at bounding box center [55, 25] width 11 height 6
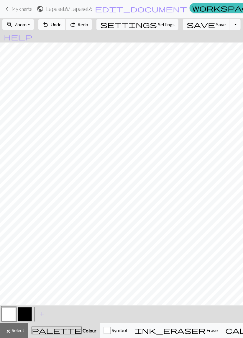
click at [62, 23] on span "Undo" at bounding box center [55, 25] width 11 height 6
click at [62, 22] on span "Undo" at bounding box center [55, 25] width 11 height 6
click at [27, 311] on button "button" at bounding box center [25, 314] width 14 height 14
click at [7, 311] on button "button" at bounding box center [9, 314] width 14 height 14
click at [27, 315] on button "button" at bounding box center [25, 314] width 14 height 14
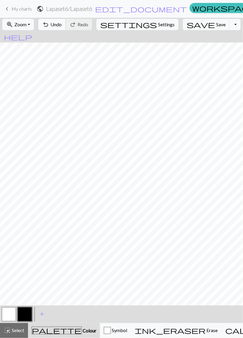
click at [62, 24] on span "Undo" at bounding box center [55, 25] width 11 height 6
click at [216, 24] on span "Save" at bounding box center [220, 25] width 9 height 6
click at [230, 27] on button "Toggle Dropdown" at bounding box center [235, 24] width 11 height 11
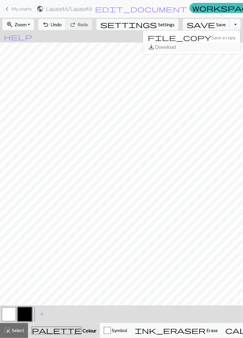
click at [198, 48] on button "save_alt Download" at bounding box center [191, 46] width 97 height 9
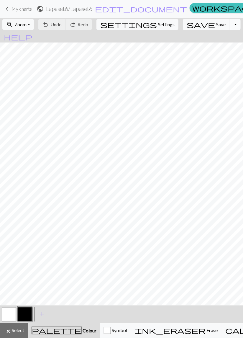
click at [230, 26] on button "Toggle Dropdown" at bounding box center [235, 24] width 11 height 11
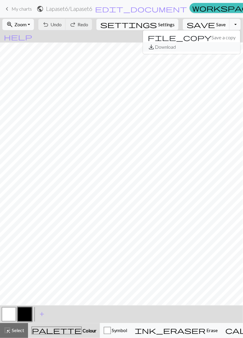
click at [193, 49] on button "save_alt Download" at bounding box center [191, 46] width 97 height 9
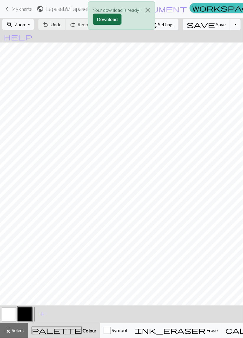
click at [110, 18] on button "Download" at bounding box center [107, 19] width 29 height 11
click at [146, 8] on button "Close" at bounding box center [148, 10] width 14 height 17
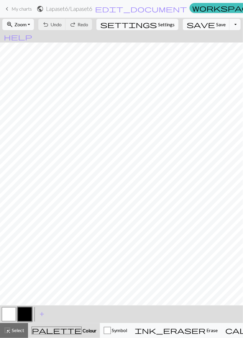
click at [16, 7] on span "My charts" at bounding box center [22, 9] width 20 height 6
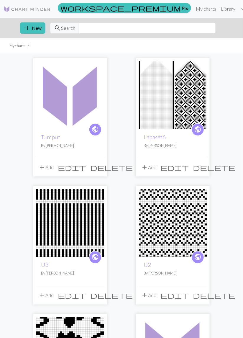
click at [66, 124] on img at bounding box center [70, 95] width 68 height 68
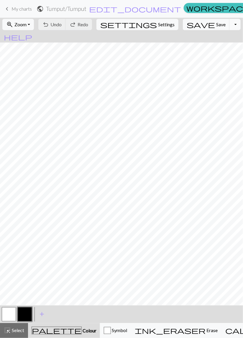
click at [230, 24] on button "Toggle Dropdown" at bounding box center [235, 24] width 11 height 11
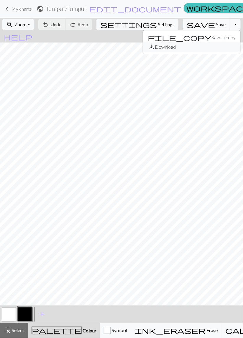
click at [195, 47] on button "save_alt Download" at bounding box center [191, 46] width 97 height 9
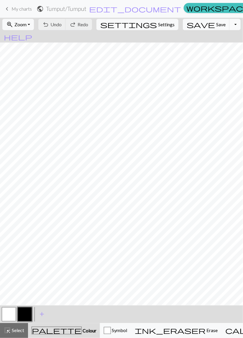
click at [230, 26] on button "Toggle Dropdown" at bounding box center [235, 24] width 11 height 11
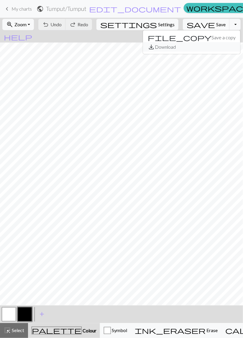
click at [189, 48] on button "save_alt Download" at bounding box center [191, 46] width 97 height 9
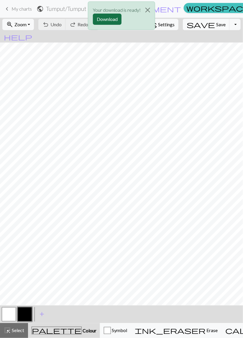
click at [114, 19] on button "Download" at bounding box center [107, 19] width 29 height 11
click at [17, 8] on div "Your download is ready! Download" at bounding box center [121, 17] width 243 height 35
click at [21, 8] on div "Your download is ready! Download" at bounding box center [121, 17] width 243 height 35
click at [19, 8] on div "Your download is ready! Download" at bounding box center [121, 17] width 243 height 35
click at [18, 6] on div "Your download is ready! Download" at bounding box center [121, 17] width 243 height 35
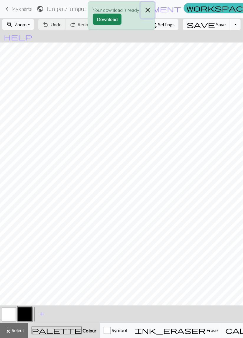
click at [146, 11] on button "Close" at bounding box center [148, 10] width 14 height 17
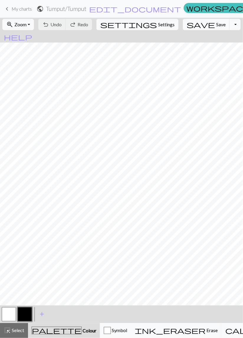
click at [20, 12] on link "keyboard_arrow_left My charts" at bounding box center [18, 9] width 28 height 10
